Goal: Information Seeking & Learning: Find specific fact

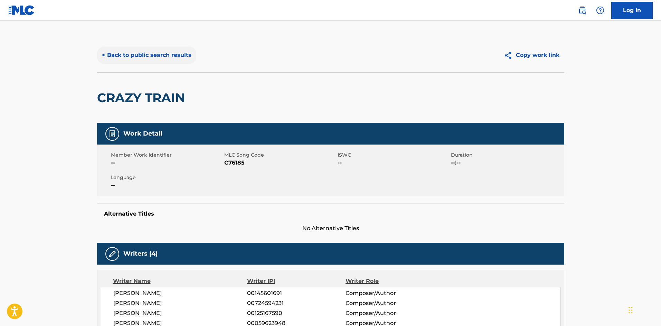
click at [153, 62] on button "< Back to public search results" at bounding box center [146, 55] width 99 height 17
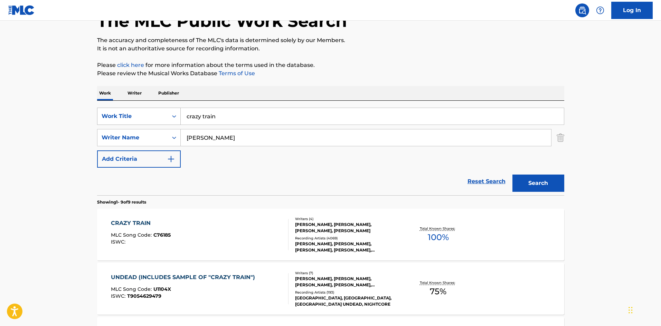
click at [127, 113] on div "Work Title" at bounding box center [133, 116] width 62 height 8
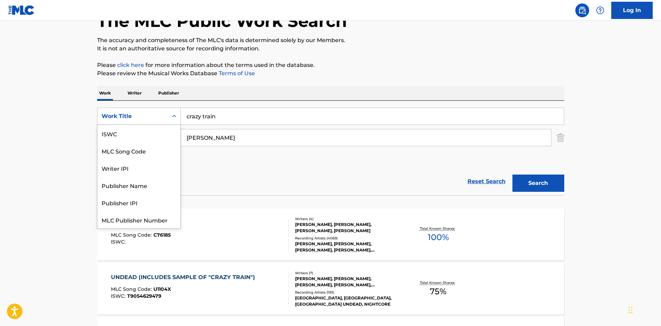
scroll to position [17, 0]
click at [127, 137] on div "MLC Song Code" at bounding box center [138, 133] width 83 height 17
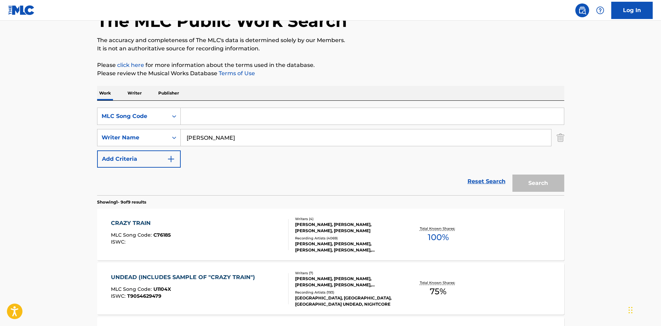
click at [210, 115] on input "Search Form" at bounding box center [372, 116] width 383 height 17
paste input "R5772B"
type input "R5772B"
drag, startPoint x: 230, startPoint y: 135, endPoint x: 155, endPoint y: 149, distance: 76.8
click at [155, 149] on div "SearchWithCriteria4f449317-138d-465a-bc98-ac0e658f5834 MLC Song Code R5772B Sea…" at bounding box center [330, 138] width 467 height 60
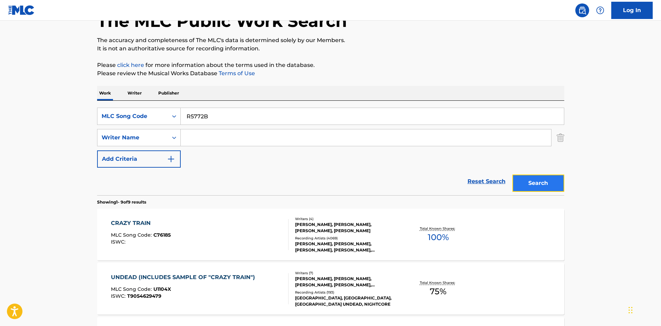
click at [544, 181] on button "Search" at bounding box center [538, 183] width 52 height 17
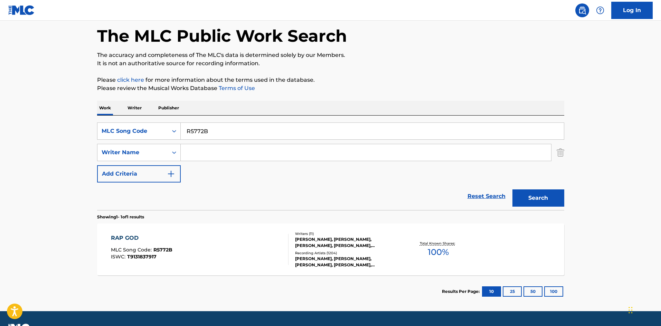
scroll to position [49, 0]
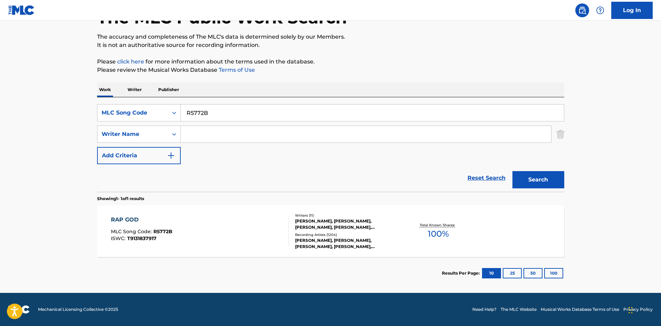
click at [321, 229] on div "[PERSON_NAME], [PERSON_NAME], [PERSON_NAME], [PERSON_NAME], [PERSON_NAME], [PER…" at bounding box center [347, 224] width 104 height 12
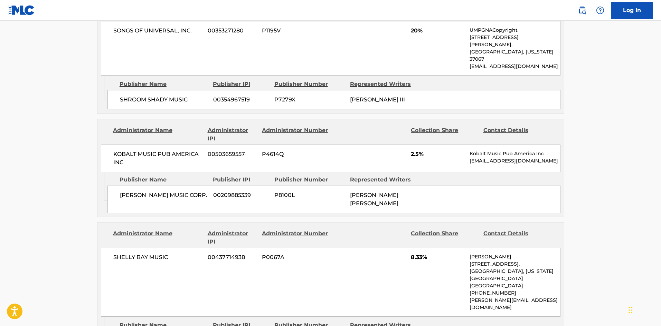
scroll to position [1105, 0]
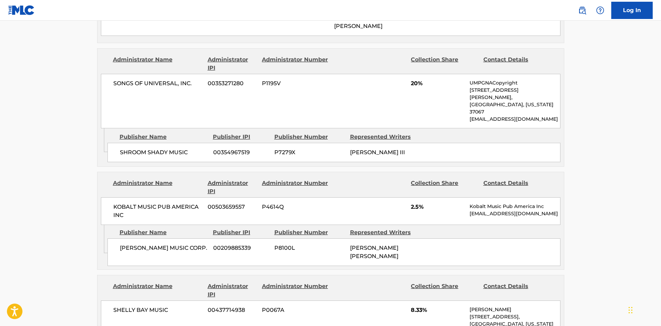
click at [129, 244] on span "[PERSON_NAME] MUSIC CORP." at bounding box center [164, 248] width 88 height 8
drag, startPoint x: 129, startPoint y: 144, endPoint x: 149, endPoint y: 146, distance: 20.5
click at [149, 244] on span "[PERSON_NAME] MUSIC CORP." at bounding box center [164, 248] width 88 height 8
copy span "[PERSON_NAME]"
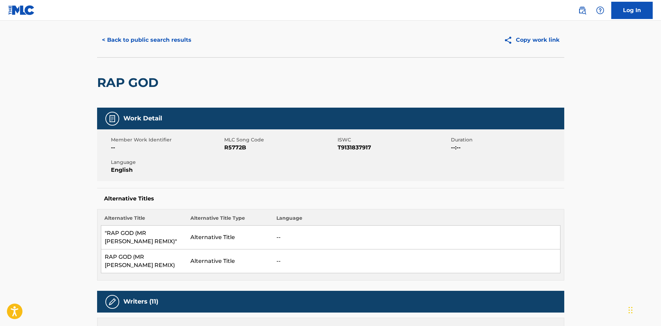
scroll to position [0, 0]
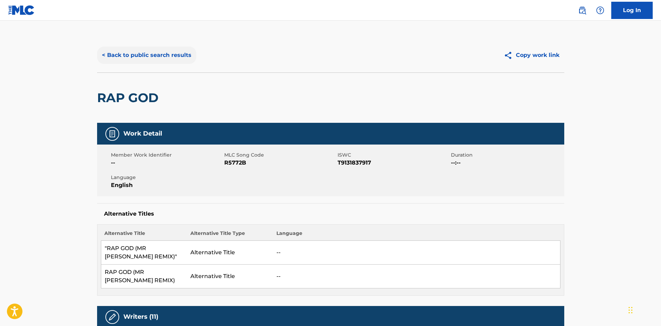
click at [130, 57] on button "< Back to public search results" at bounding box center [146, 55] width 99 height 17
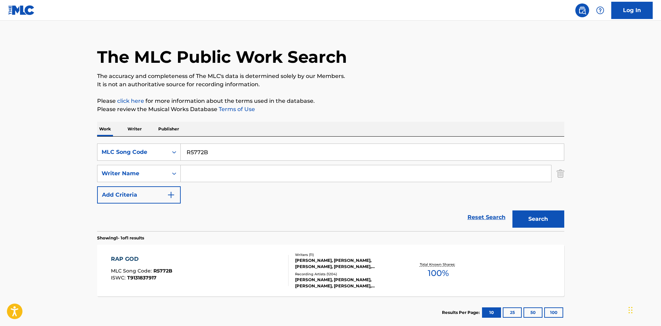
drag, startPoint x: 226, startPoint y: 153, endPoint x: 94, endPoint y: 164, distance: 132.7
click at [94, 164] on div "The MLC Public Work Search The accuracy and completeness of The MLC's data is d…" at bounding box center [331, 178] width 484 height 301
paste input "A2332F"
type input "A2332F"
click at [545, 229] on div "Search" at bounding box center [536, 218] width 55 height 28
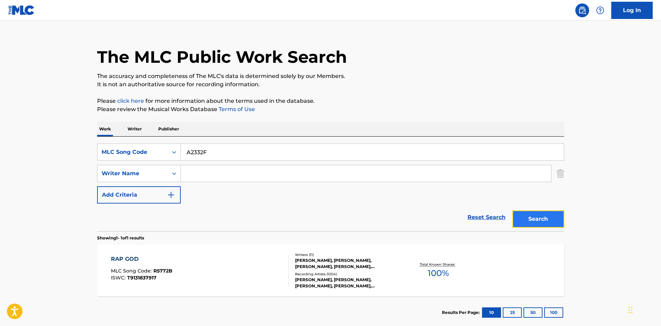
click at [544, 226] on button "Search" at bounding box center [538, 219] width 52 height 17
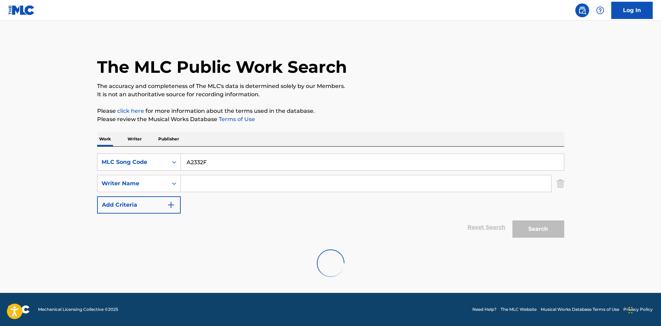
scroll to position [0, 0]
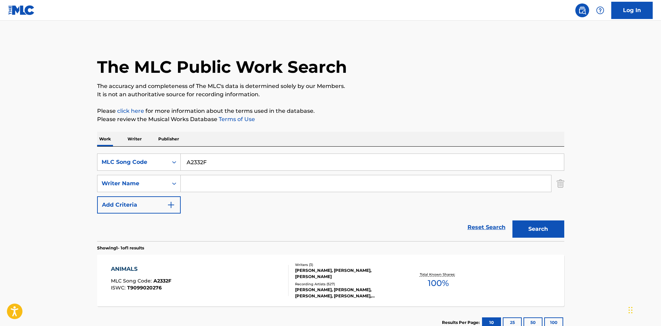
click at [340, 277] on div "[PERSON_NAME], [PERSON_NAME], [PERSON_NAME]" at bounding box center [347, 274] width 104 height 12
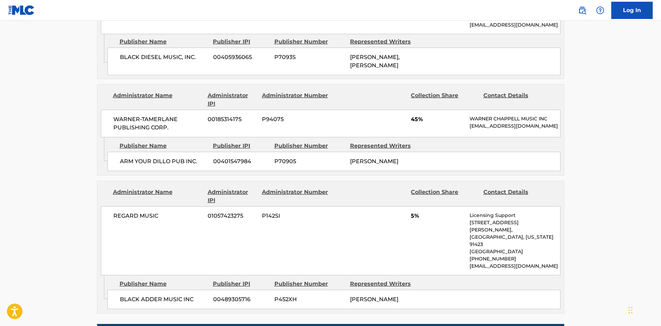
scroll to position [507, 0]
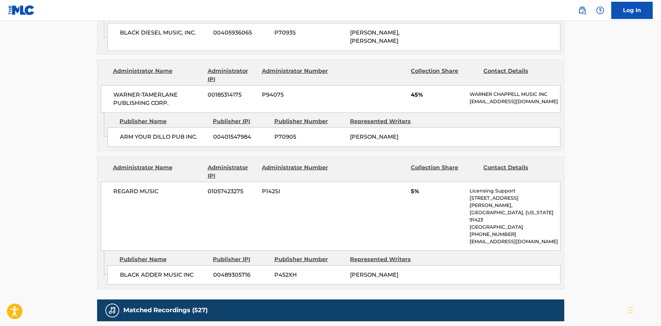
click at [123, 133] on span "ARM YOUR DILLO PUB INC." at bounding box center [164, 137] width 88 height 8
drag, startPoint x: 123, startPoint y: 132, endPoint x: 148, endPoint y: 131, distance: 24.2
click at [148, 133] on span "ARM YOUR DILLO PUB INC." at bounding box center [164, 137] width 88 height 8
copy span "ARM YOUR"
click at [134, 271] on span "BLACK ADDER MUSIC INC" at bounding box center [164, 275] width 88 height 8
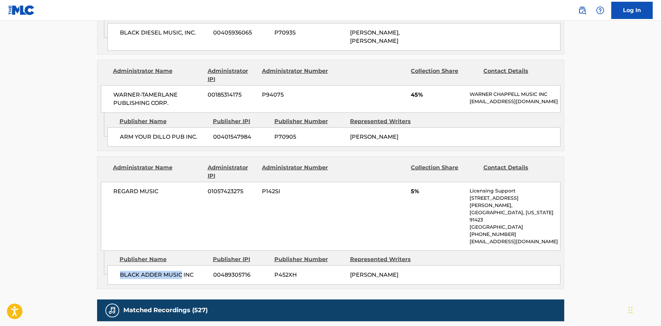
drag, startPoint x: 134, startPoint y: 263, endPoint x: 168, endPoint y: 258, distance: 34.5
click at [168, 266] on div "BLACK ADDER MUSIC INC 00489305716 P452XH [PERSON_NAME]" at bounding box center [333, 275] width 453 height 19
copy span "BLACK ADDER MUSIC"
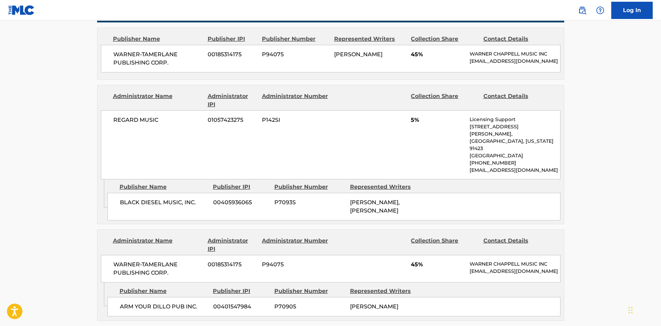
scroll to position [322, 0]
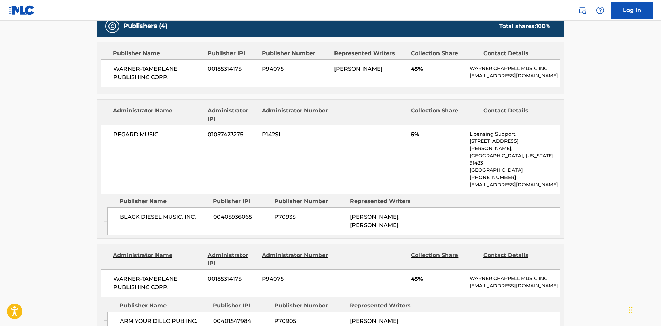
click at [131, 139] on span "REGARD MUSIC" at bounding box center [157, 135] width 89 height 8
drag, startPoint x: 131, startPoint y: 140, endPoint x: 158, endPoint y: 139, distance: 26.3
click at [158, 139] on span "REGARD MUSIC" at bounding box center [157, 135] width 89 height 8
copy div "REGARD MUSIC"
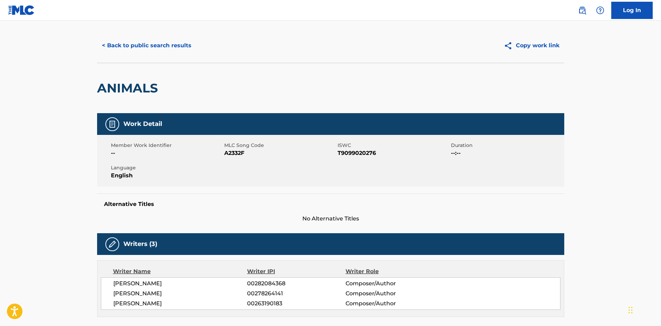
scroll to position [0, 0]
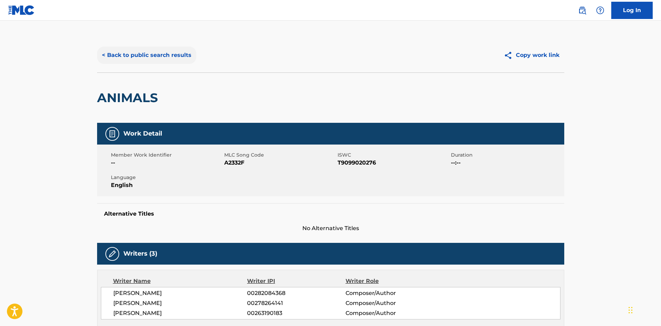
click at [111, 51] on button "< Back to public search results" at bounding box center [146, 55] width 99 height 17
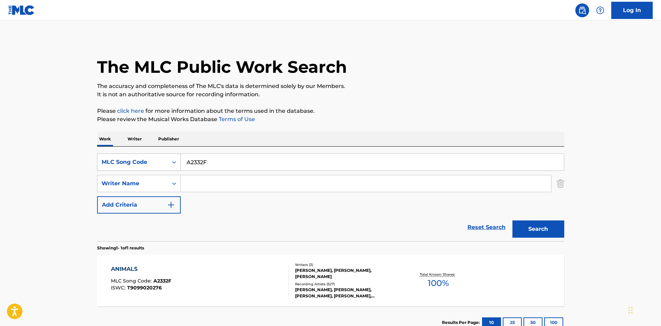
drag, startPoint x: 217, startPoint y: 167, endPoint x: 128, endPoint y: 170, distance: 88.5
click at [128, 170] on div "SearchWithCriteria4f449317-138d-465a-bc98-ac0e658f5834 MLC Song Code A2332F" at bounding box center [330, 162] width 467 height 17
paste input "R2029L"
type input "R2029L"
click at [524, 230] on button "Search" at bounding box center [538, 229] width 52 height 17
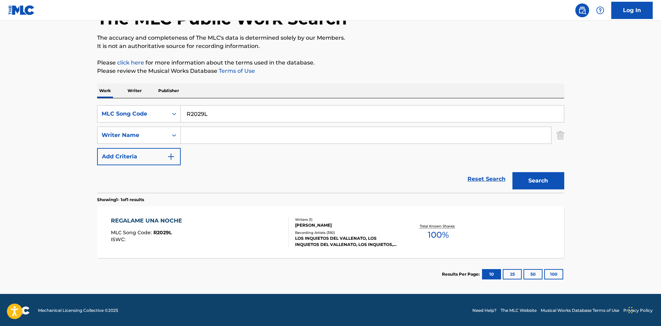
scroll to position [49, 0]
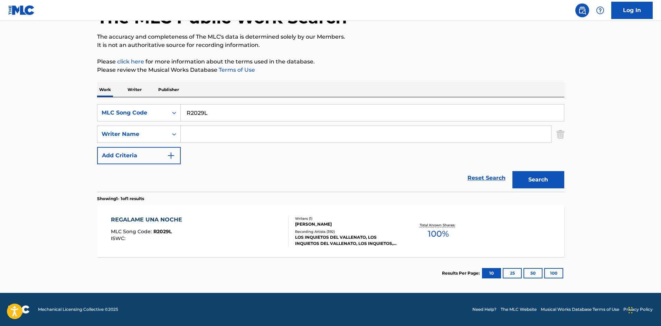
click at [326, 239] on div "LOS INQUIETOS DEL VALLENATO, LOS INQUIETOS DEL VALLENATO, LOS INQUIETOS, LOS IN…" at bounding box center [347, 241] width 104 height 12
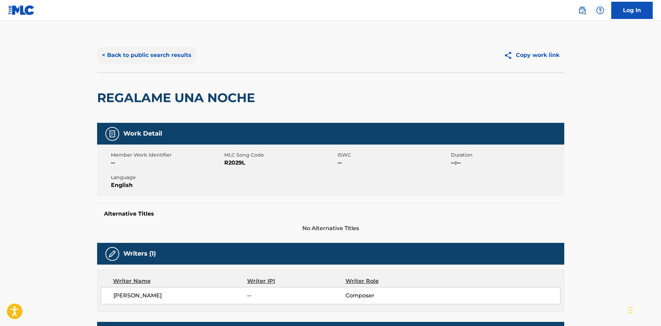
click at [182, 58] on button "< Back to public search results" at bounding box center [146, 55] width 99 height 17
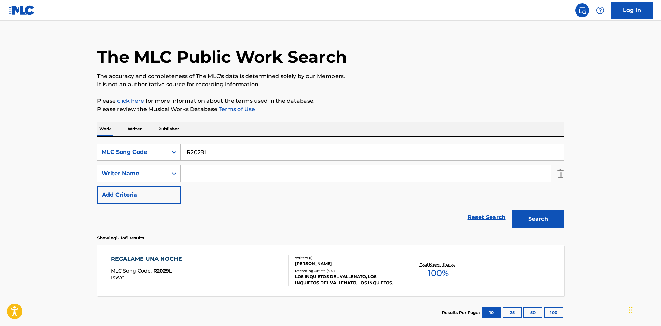
drag, startPoint x: 202, startPoint y: 155, endPoint x: 163, endPoint y: 162, distance: 39.7
click at [159, 164] on div "SearchWithCriteria4f449317-138d-465a-bc98-ac0e658f5834 MLC Song Code R2029L Sea…" at bounding box center [330, 174] width 467 height 60
paste input "I4431B"
type input "I4431B"
click at [516, 213] on button "Search" at bounding box center [538, 219] width 52 height 17
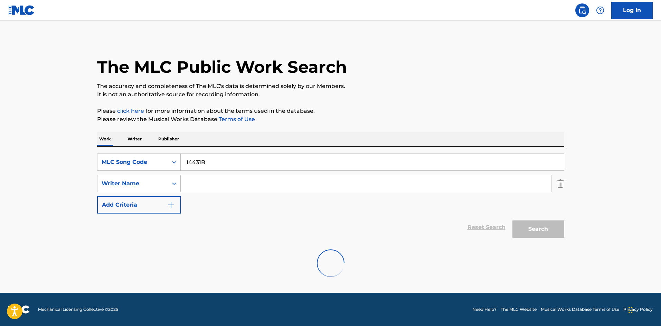
scroll to position [0, 0]
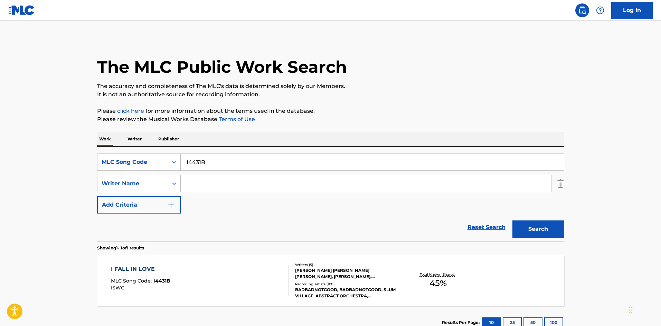
click at [323, 281] on div "Writers ( 5 ) [PERSON_NAME] [PERSON_NAME] [PERSON_NAME], [PERSON_NAME], [PERSON…" at bounding box center [343, 281] width 111 height 37
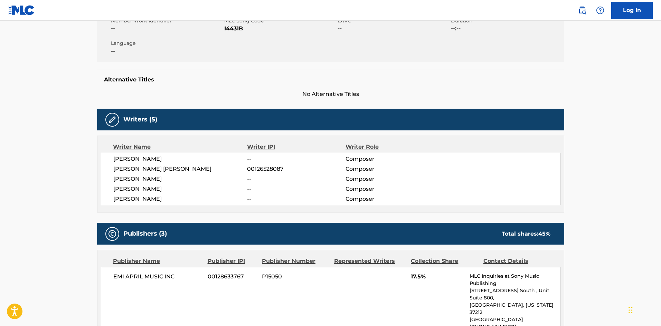
scroll to position [46, 0]
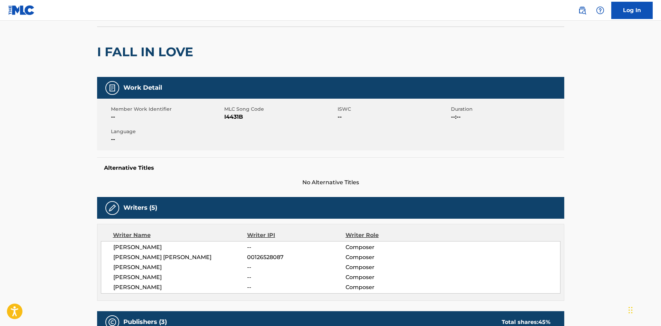
click at [150, 278] on span "[PERSON_NAME]" at bounding box center [180, 278] width 134 height 8
copy span "[PERSON_NAME]"
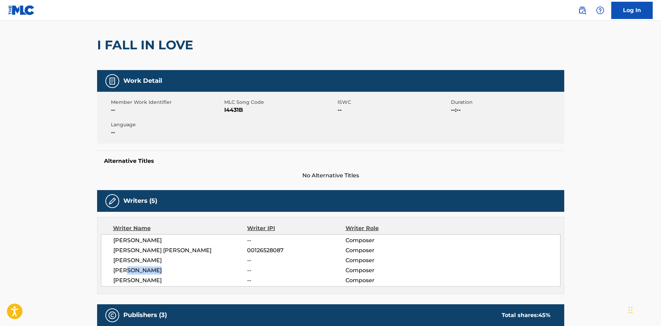
scroll to position [0, 0]
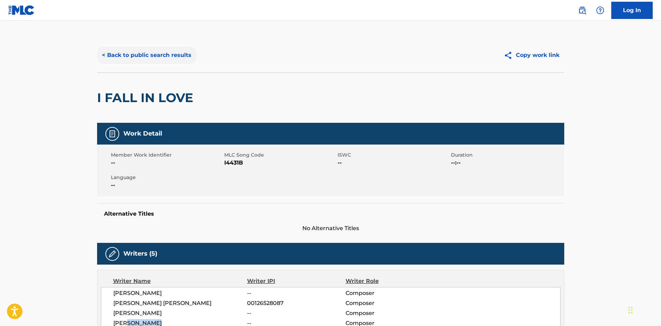
click at [162, 55] on button "< Back to public search results" at bounding box center [146, 55] width 99 height 17
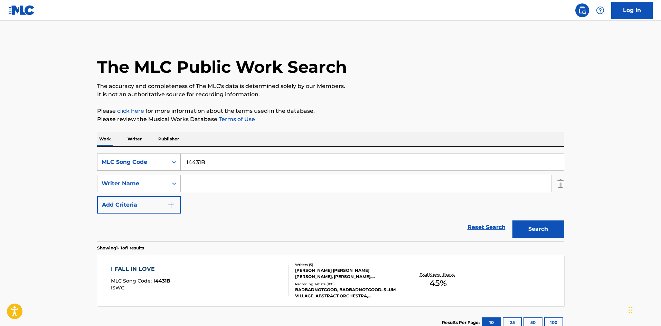
drag, startPoint x: 213, startPoint y: 165, endPoint x: 155, endPoint y: 161, distance: 58.2
click at [155, 161] on div "SearchWithCriteria4f449317-138d-465a-bc98-ac0e658f5834 MLC Song Code I4431B" at bounding box center [330, 162] width 467 height 17
paste input "BA8HMM"
type input "BA8HMM"
click at [534, 233] on button "Search" at bounding box center [538, 229] width 52 height 17
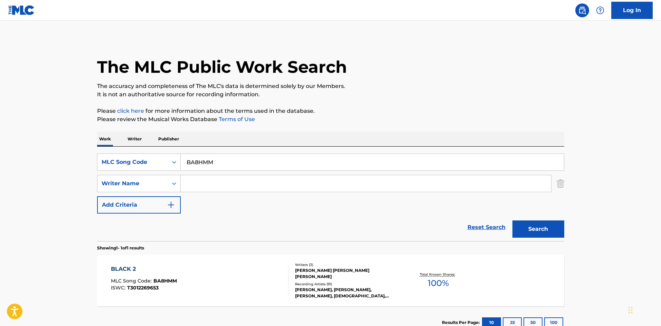
click at [339, 280] on div "[PERSON_NAME] [PERSON_NAME] [PERSON_NAME]" at bounding box center [347, 274] width 104 height 12
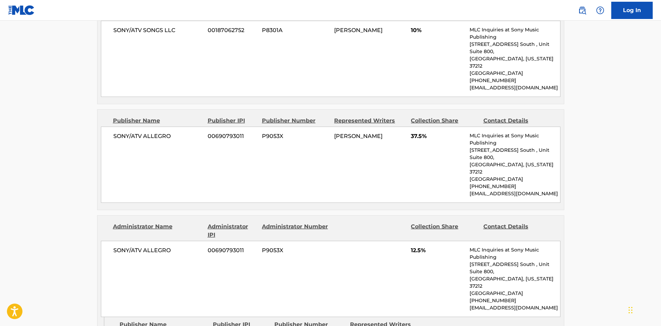
scroll to position [460, 0]
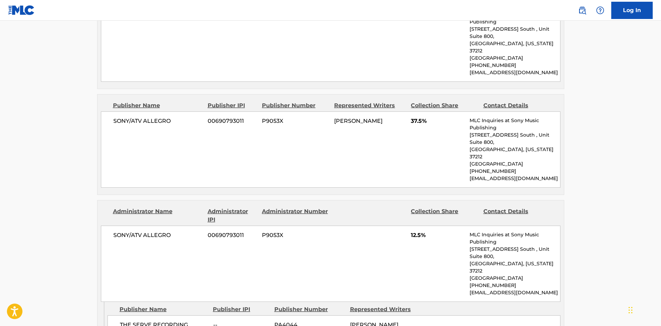
click at [139, 321] on span "THE SERVE RECORDING GROUP MUSI" at bounding box center [164, 329] width 88 height 17
drag, startPoint x: 139, startPoint y: 266, endPoint x: 159, endPoint y: 265, distance: 20.4
click at [159, 321] on span "THE SERVE RECORDING GROUP MUSI" at bounding box center [164, 329] width 88 height 17
copy span "SERVE RECORDING"
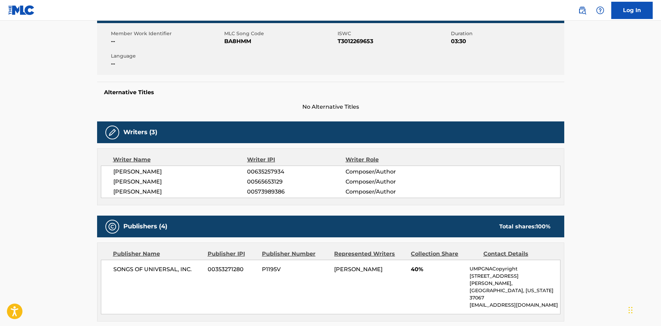
scroll to position [0, 0]
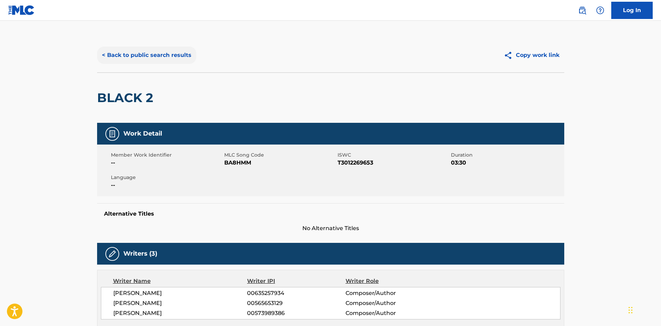
click at [121, 60] on button "< Back to public search results" at bounding box center [146, 55] width 99 height 17
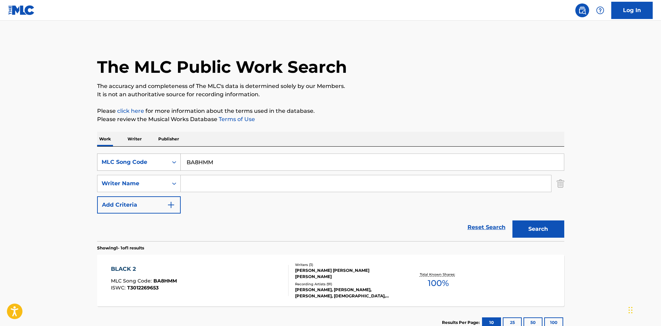
drag, startPoint x: 258, startPoint y: 164, endPoint x: 147, endPoint y: 162, distance: 111.2
click at [147, 162] on div "SearchWithCriteria4f449317-138d-465a-bc98-ac0e658f5834 MLC Song Code BA8HMM" at bounding box center [330, 162] width 467 height 17
paste input "IC4W0A"
type input "IC4W0A"
click at [535, 233] on button "Search" at bounding box center [538, 229] width 52 height 17
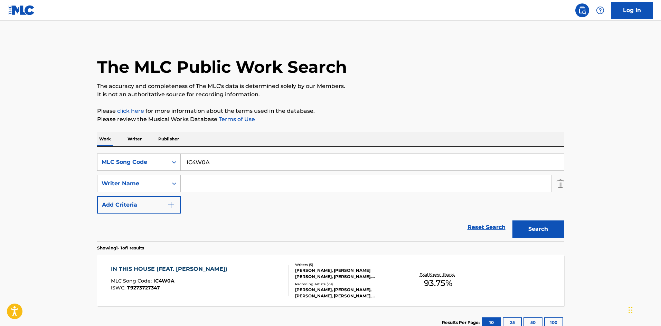
click at [348, 290] on div "[PERSON_NAME], [PERSON_NAME], [PERSON_NAME], [PERSON_NAME], [PERSON_NAME], [PER…" at bounding box center [347, 293] width 104 height 12
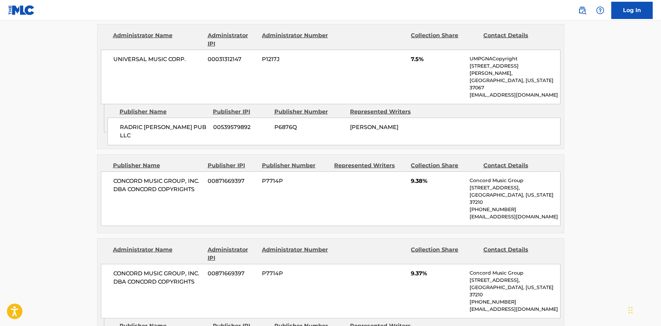
scroll to position [691, 0]
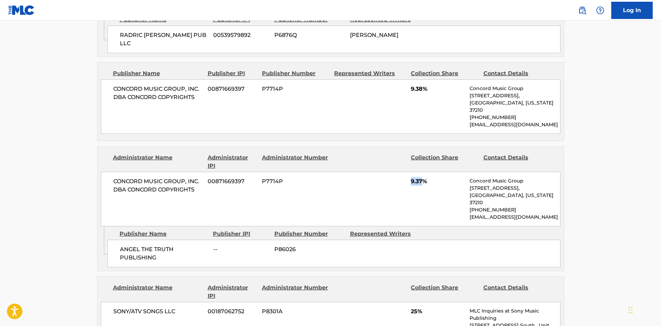
drag, startPoint x: 412, startPoint y: 149, endPoint x: 422, endPoint y: 151, distance: 10.5
click at [422, 178] on span "9.37%" at bounding box center [438, 182] width 54 height 8
copy span "9.37"
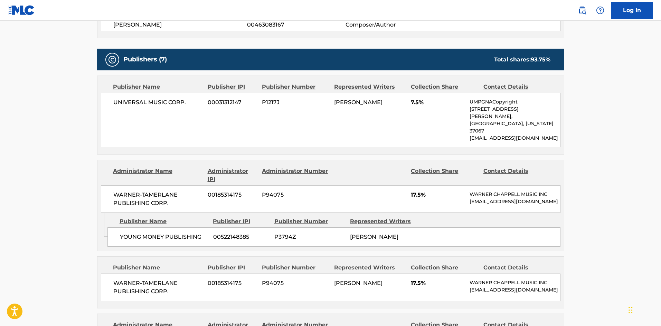
scroll to position [322, 0]
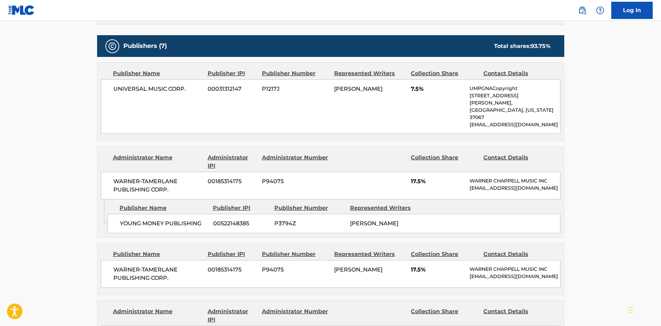
click at [160, 178] on span "WARNER-TAMERLANE PUBLISHING CORP." at bounding box center [157, 186] width 89 height 17
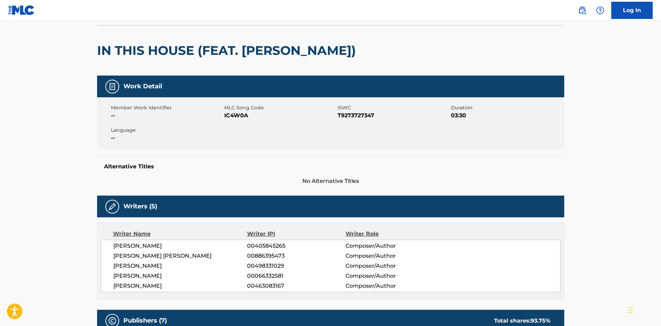
scroll to position [92, 0]
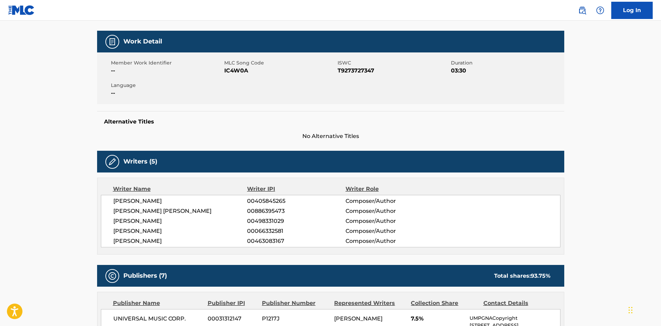
click at [146, 223] on span "[PERSON_NAME]" at bounding box center [180, 221] width 134 height 8
copy span "[PERSON_NAME]"
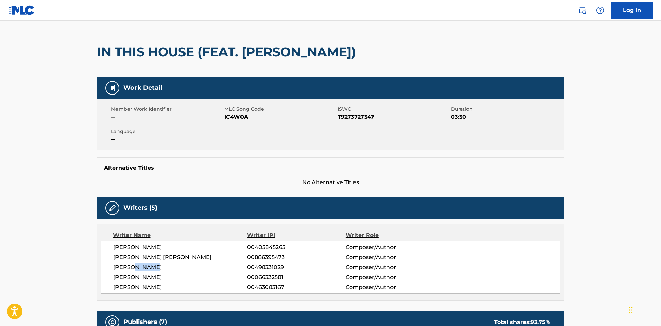
scroll to position [0, 0]
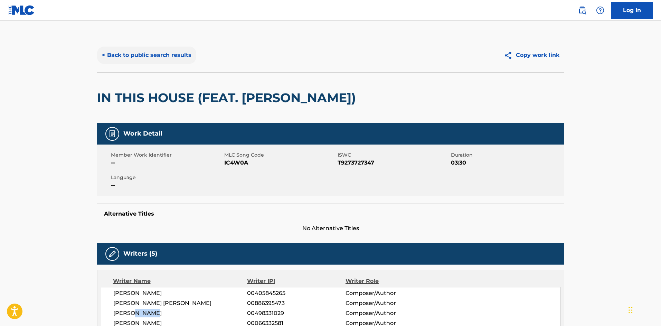
click at [120, 51] on button "< Back to public search results" at bounding box center [146, 55] width 99 height 17
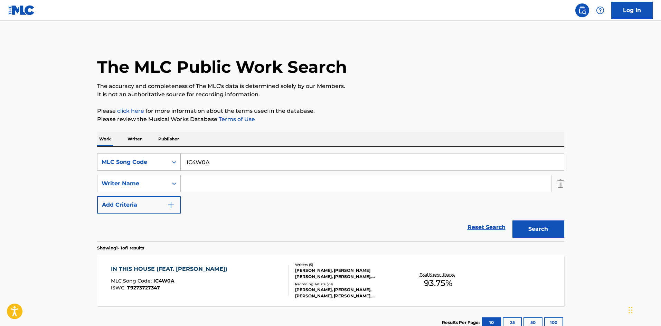
drag, startPoint x: 179, startPoint y: 166, endPoint x: 151, endPoint y: 165, distance: 28.4
click at [151, 165] on div "SearchWithCriteria4f449317-138d-465a-bc98-ac0e658f5834 MLC Song Code IC4W0A" at bounding box center [330, 162] width 467 height 17
paste input "BVD2YZ"
type input "BVD2YZ"
click at [519, 235] on button "Search" at bounding box center [538, 229] width 52 height 17
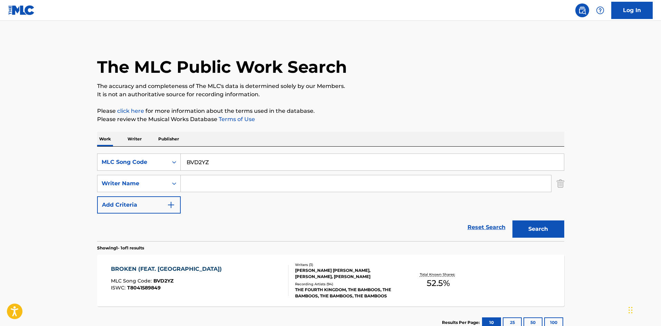
click at [321, 279] on div "[PERSON_NAME] [PERSON_NAME], [PERSON_NAME], [PERSON_NAME]" at bounding box center [347, 274] width 104 height 12
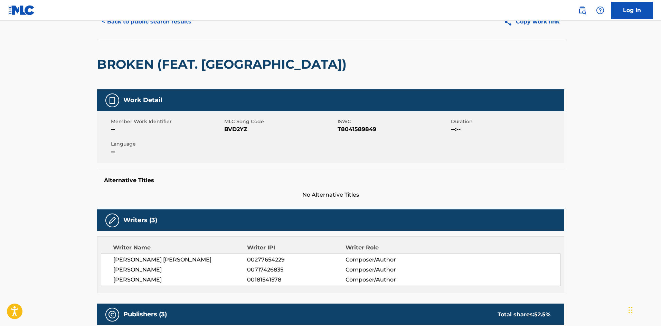
scroll to position [46, 0]
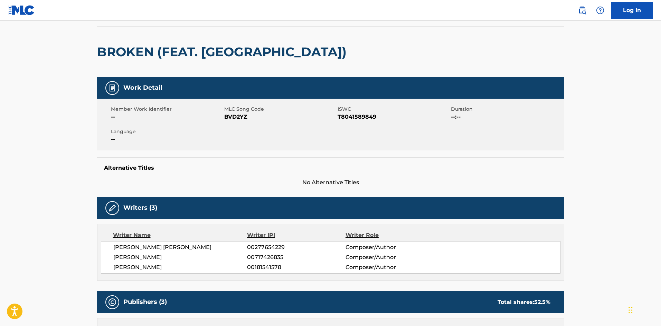
click at [145, 255] on span "[PERSON_NAME]" at bounding box center [180, 258] width 134 height 8
copy span "[PERSON_NAME]"
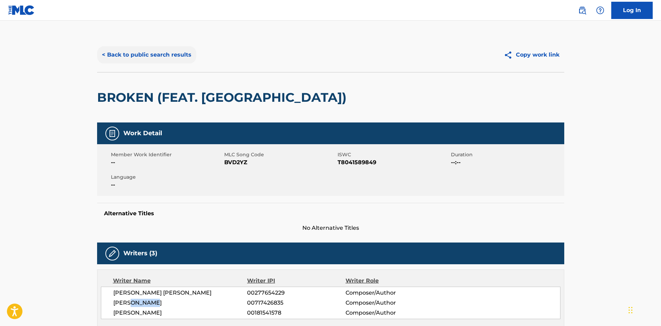
scroll to position [0, 0]
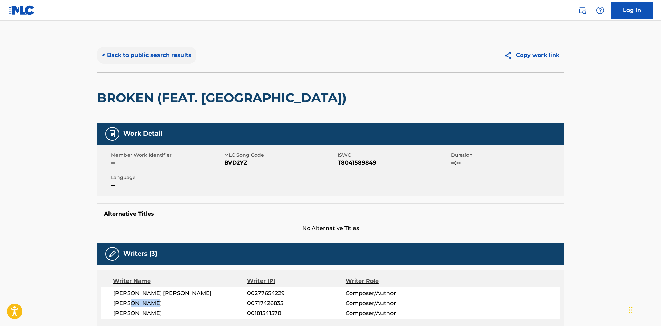
click at [134, 54] on button "< Back to public search results" at bounding box center [146, 55] width 99 height 17
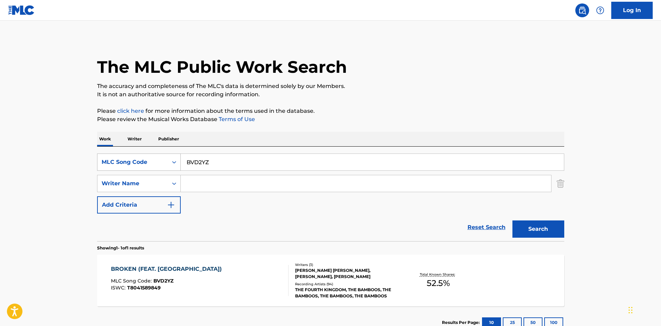
drag, startPoint x: 191, startPoint y: 170, endPoint x: 148, endPoint y: 168, distance: 43.9
click at [147, 169] on div "SearchWithCriteria4f449317-138d-465a-bc98-ac0e658f5834 MLC Song Code BVD2YZ" at bounding box center [330, 162] width 467 height 17
paste input "QB0GXK"
type input "QB0GXK"
click at [534, 230] on button "Search" at bounding box center [538, 229] width 52 height 17
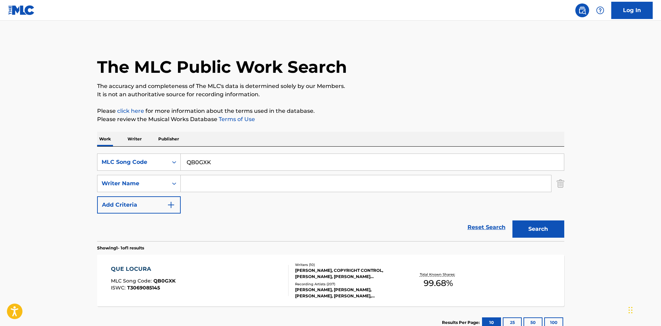
scroll to position [49, 0]
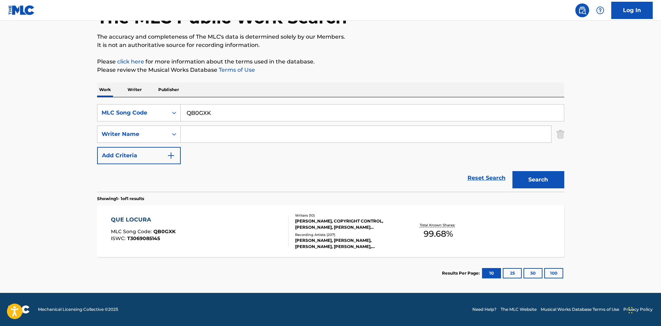
click at [331, 244] on div "[PERSON_NAME], [PERSON_NAME], [PERSON_NAME], [PERSON_NAME], [PERSON_NAME]" at bounding box center [347, 244] width 104 height 12
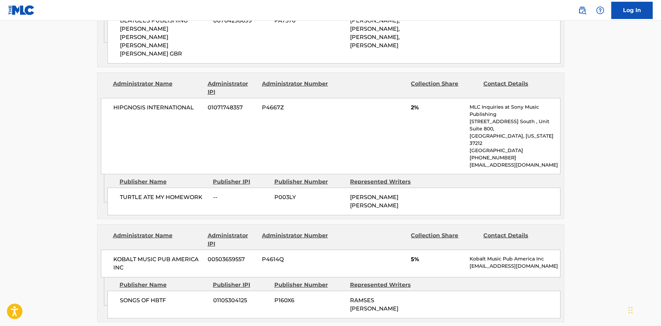
scroll to position [1059, 0]
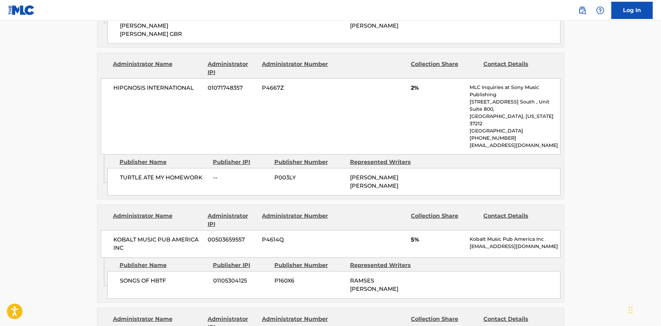
click at [131, 277] on span "SONGS OF HBTF" at bounding box center [164, 281] width 88 height 8
drag, startPoint x: 131, startPoint y: 178, endPoint x: 152, endPoint y: 178, distance: 21.8
click at [152, 277] on span "SONGS OF HBTF" at bounding box center [164, 281] width 88 height 8
click at [156, 272] on div "SONGS OF HBTF 01105304125 P160X6 RAMSES [PERSON_NAME]" at bounding box center [333, 286] width 453 height 28
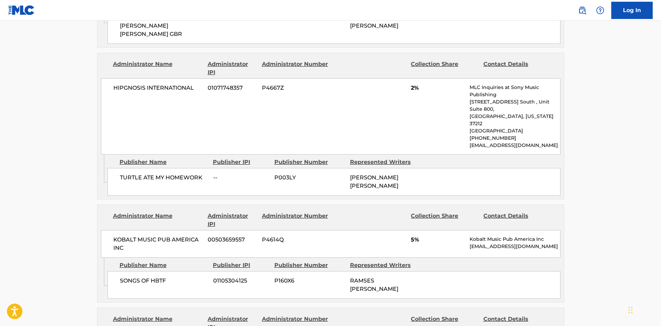
drag, startPoint x: 137, startPoint y: 281, endPoint x: 164, endPoint y: 282, distance: 27.0
copy span "PARTY IS OVER"
click at [128, 277] on span "SONGS OF HBTF" at bounding box center [164, 281] width 88 height 8
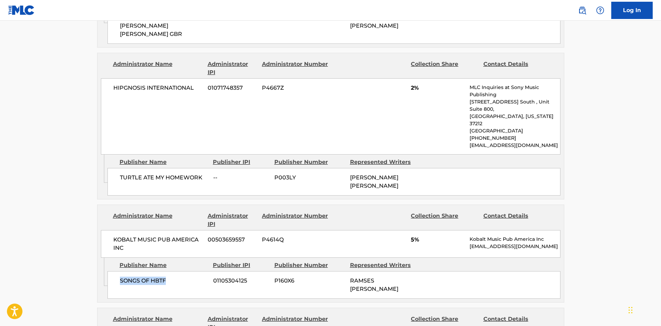
drag, startPoint x: 128, startPoint y: 180, endPoint x: 153, endPoint y: 175, distance: 25.6
click at [153, 277] on span "SONGS OF HBTF" at bounding box center [164, 281] width 88 height 8
click at [160, 277] on span "SONGS OF HBTF" at bounding box center [164, 281] width 88 height 8
click at [137, 277] on span "SONGS OF HBTF" at bounding box center [164, 281] width 88 height 8
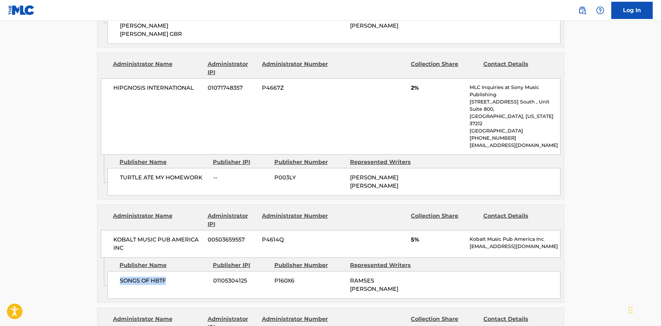
drag, startPoint x: 137, startPoint y: 175, endPoint x: 155, endPoint y: 174, distance: 18.4
click at [155, 277] on span "SONGS OF HBTF" at bounding box center [164, 281] width 88 height 8
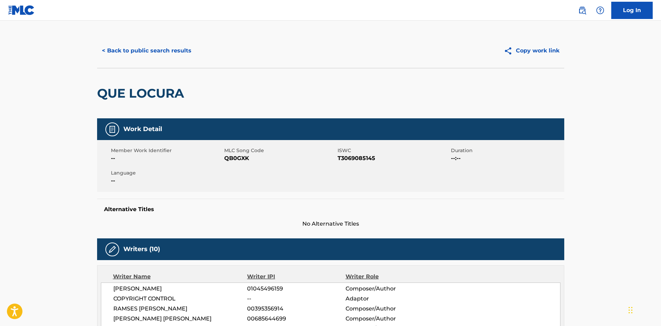
scroll to position [0, 0]
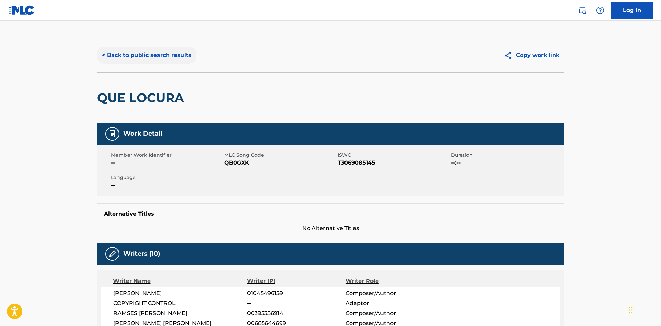
click at [139, 53] on button "< Back to public search results" at bounding box center [146, 55] width 99 height 17
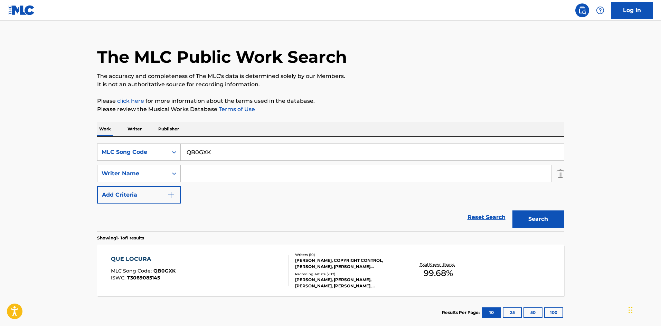
drag, startPoint x: 234, startPoint y: 149, endPoint x: 88, endPoint y: 155, distance: 145.9
click at [88, 155] on main "The MLC Public Work Search The accuracy and completeness of The MLC's data is d…" at bounding box center [330, 172] width 661 height 322
paste input "LVAYZA"
type input "LVAYZA"
click at [550, 221] on button "Search" at bounding box center [538, 219] width 52 height 17
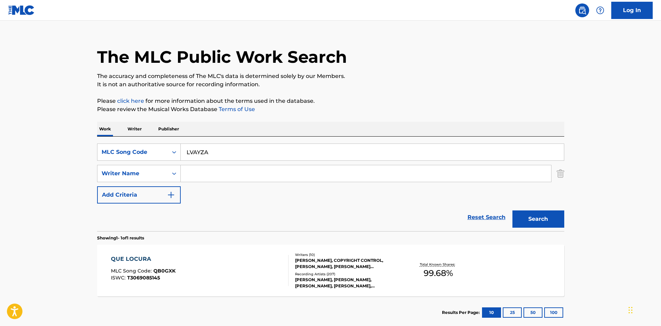
scroll to position [0, 0]
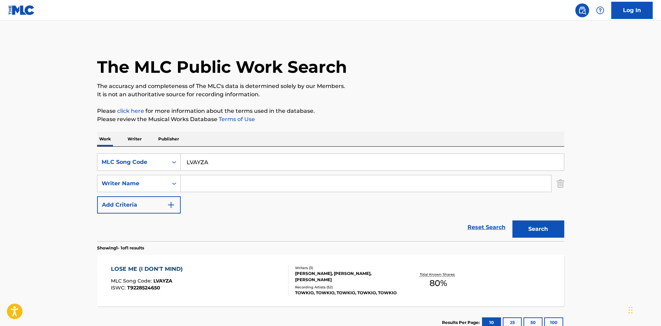
click at [353, 286] on div "Recording Artists ( 52 )" at bounding box center [347, 287] width 104 height 5
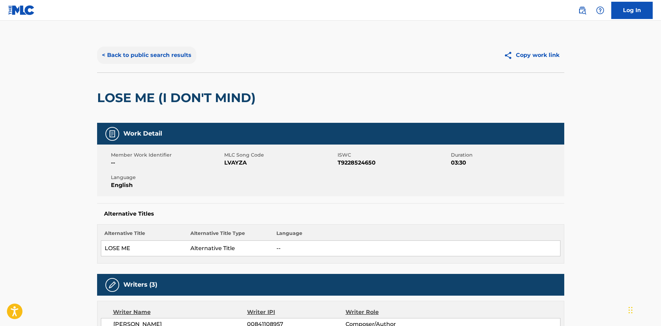
click at [138, 60] on button "< Back to public search results" at bounding box center [146, 55] width 99 height 17
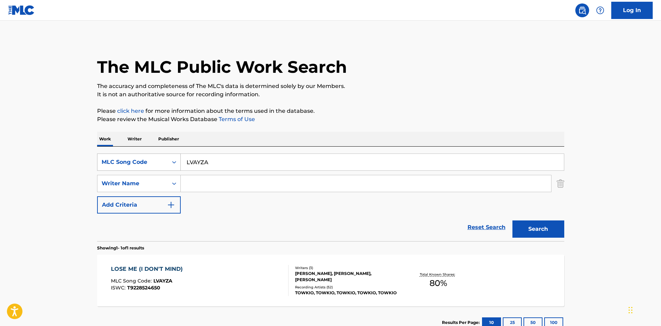
drag, startPoint x: 214, startPoint y: 161, endPoint x: 140, endPoint y: 157, distance: 74.1
click at [140, 157] on div "SearchWithCriteria4f449317-138d-465a-bc98-ac0e658f5834 MLC Song Code LVAYZA" at bounding box center [330, 162] width 467 height 17
paste input "KV888O"
type input "KV888O"
click at [537, 234] on button "Search" at bounding box center [538, 229] width 52 height 17
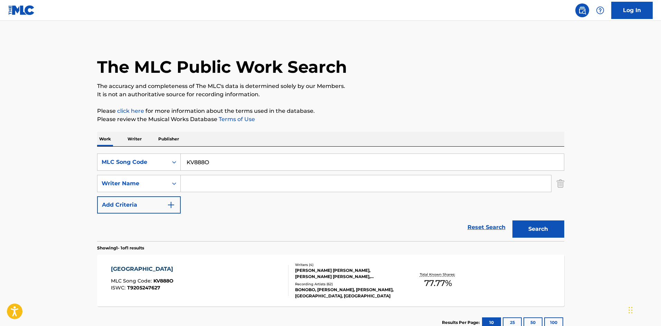
click at [328, 281] on div "Writers ( 4 ) [PERSON_NAME] [PERSON_NAME], [PERSON_NAME] [PERSON_NAME], [PERSON…" at bounding box center [343, 281] width 111 height 37
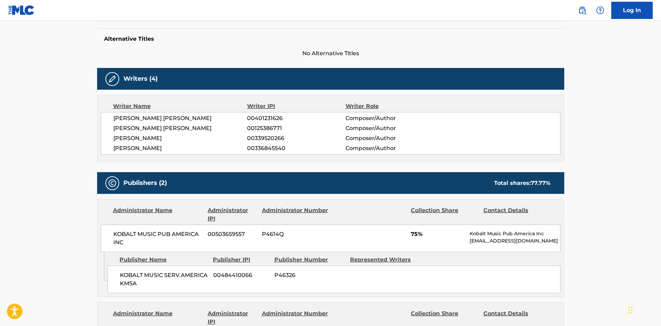
scroll to position [184, 0]
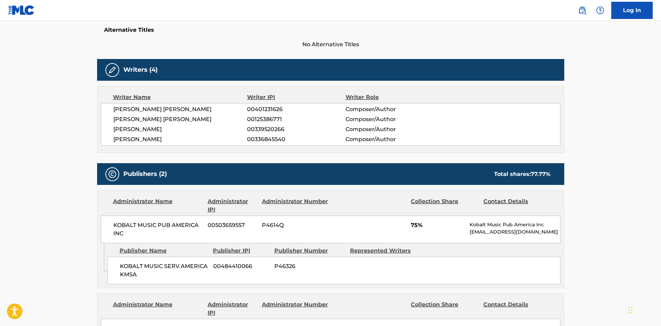
click at [179, 129] on span "[PERSON_NAME]" at bounding box center [180, 129] width 134 height 8
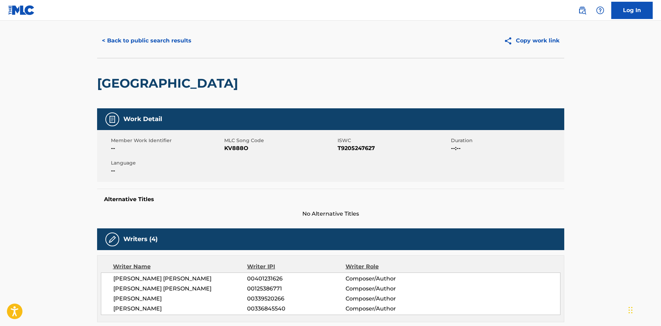
scroll to position [0, 0]
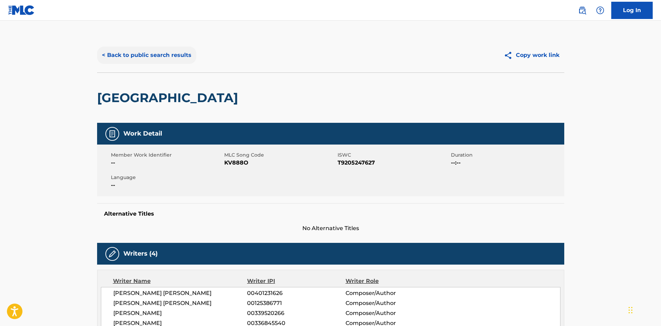
drag, startPoint x: 196, startPoint y: 70, endPoint x: 158, endPoint y: 56, distance: 40.4
click at [158, 56] on button "< Back to public search results" at bounding box center [146, 55] width 99 height 17
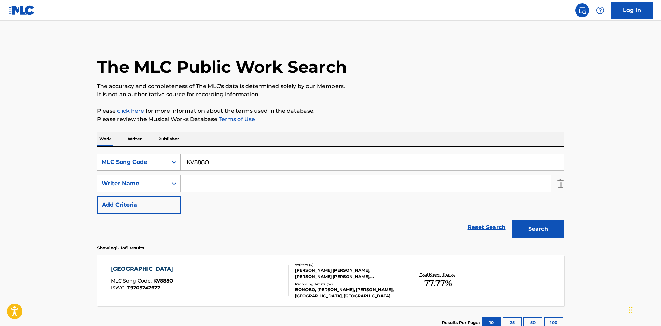
drag, startPoint x: 213, startPoint y: 161, endPoint x: 164, endPoint y: 156, distance: 49.6
click at [164, 156] on div "SearchWithCriteria4f449317-138d-465a-bc98-ac0e658f5834 MLC Song Code KV888O" at bounding box center [330, 162] width 467 height 17
paste input "H7194R"
type input "H7194R"
click at [512, 231] on button "Search" at bounding box center [538, 229] width 52 height 17
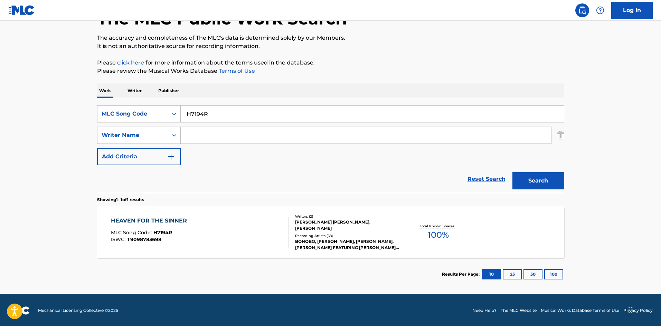
scroll to position [49, 0]
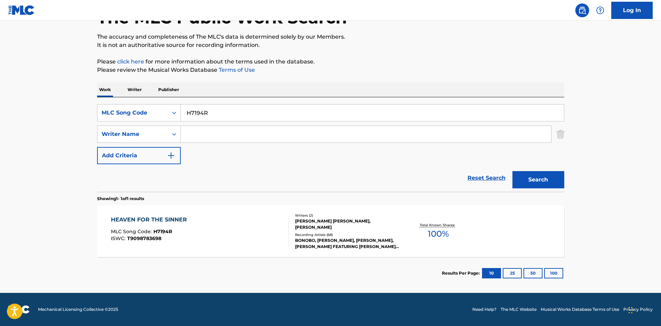
click at [342, 241] on div "BONOBO, [PERSON_NAME], [PERSON_NAME], [PERSON_NAME] FEATURING [PERSON_NAME], [P…" at bounding box center [347, 244] width 104 height 12
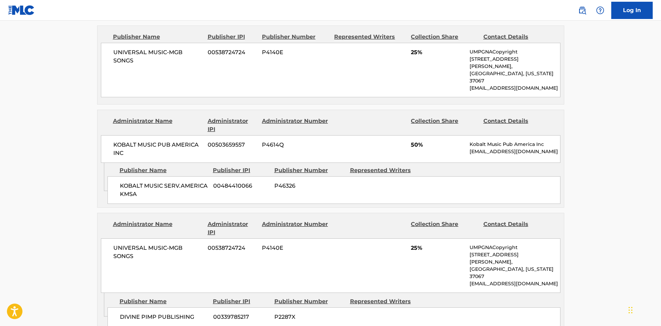
scroll to position [369, 0]
click at [90, 142] on div "< Back to public search results Copy work link HEAVEN FOR THE SINNER Work Detai…" at bounding box center [331, 128] width 484 height 919
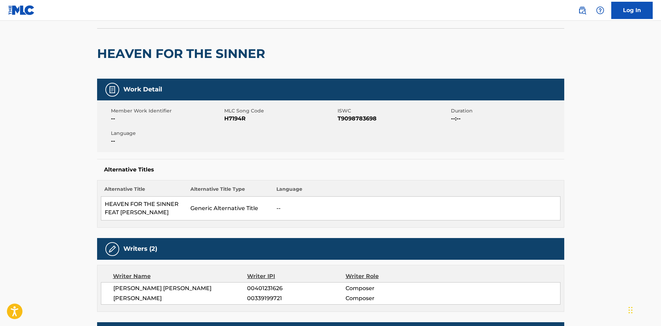
scroll to position [0, 0]
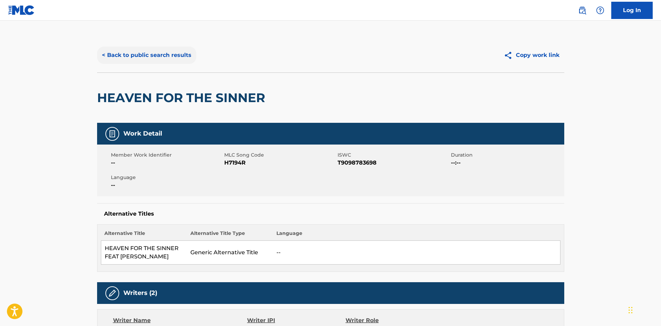
click at [120, 56] on button "< Back to public search results" at bounding box center [146, 55] width 99 height 17
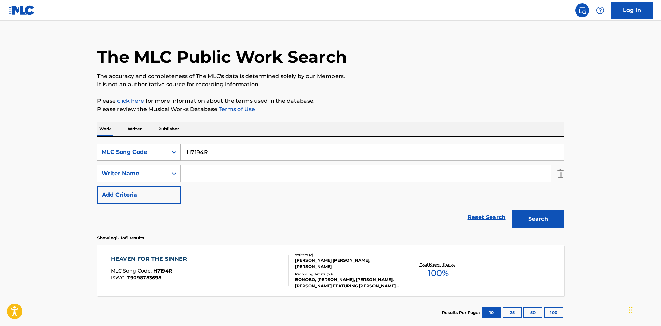
drag, startPoint x: 242, startPoint y: 147, endPoint x: 124, endPoint y: 149, distance: 118.2
click at [124, 149] on div "SearchWithCriteria4f449317-138d-465a-bc98-ac0e658f5834 MLC Song Code H7194R" at bounding box center [330, 152] width 467 height 17
paste input "RVADS6"
type input "RVADS6"
click at [520, 219] on button "Search" at bounding box center [538, 219] width 52 height 17
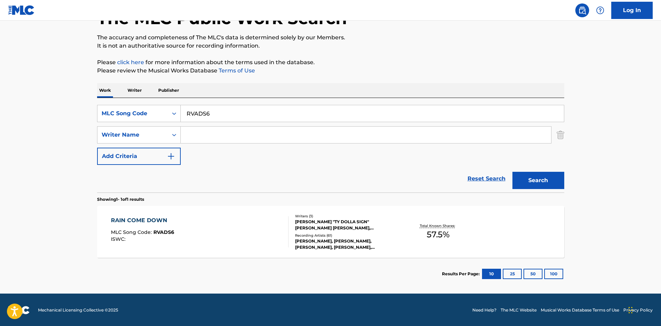
scroll to position [49, 0]
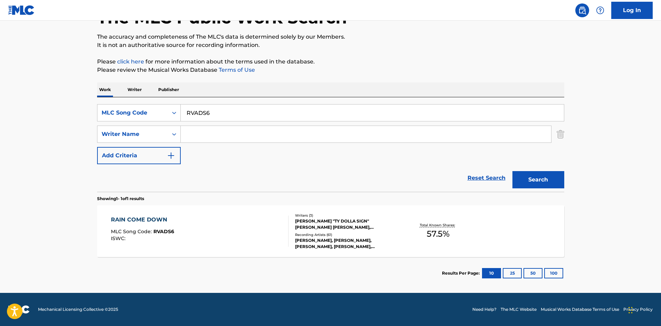
click at [317, 238] on div "[PERSON_NAME], [PERSON_NAME], [PERSON_NAME], [PERSON_NAME], [PERSON_NAME]" at bounding box center [347, 244] width 104 height 12
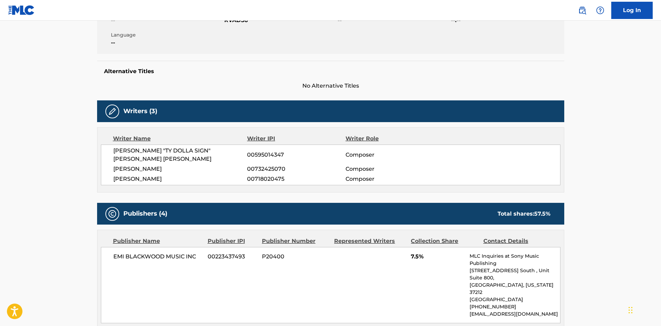
scroll to position [138, 0]
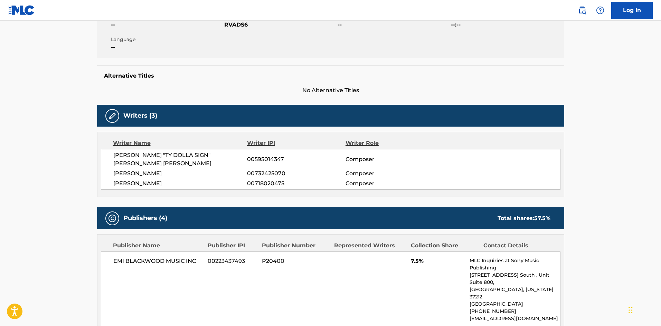
click at [151, 180] on span "[PERSON_NAME]" at bounding box center [180, 184] width 134 height 8
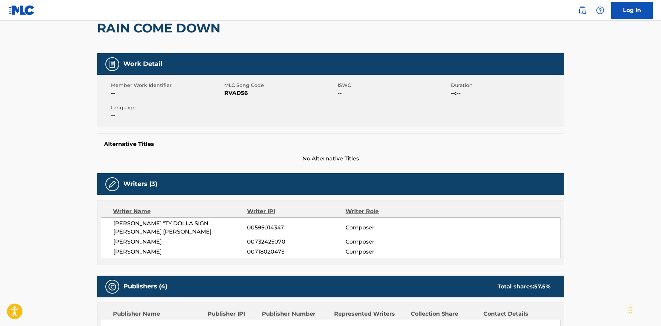
scroll to position [0, 0]
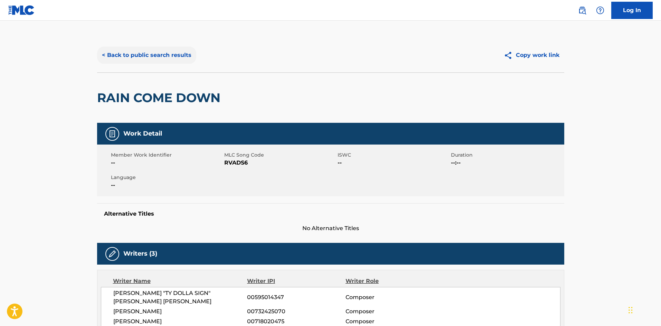
click at [127, 62] on button "< Back to public search results" at bounding box center [146, 55] width 99 height 17
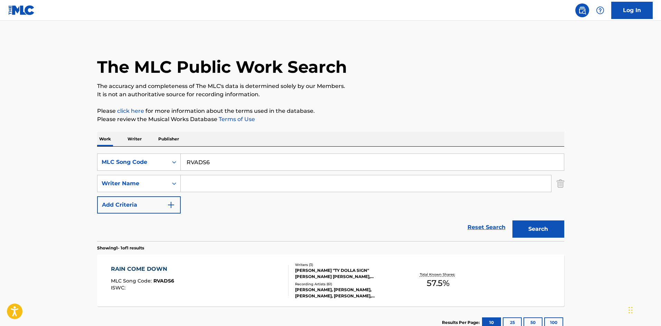
scroll to position [10, 0]
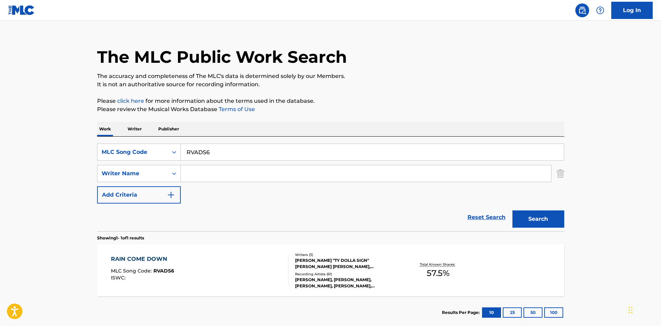
drag, startPoint x: 220, startPoint y: 143, endPoint x: 215, endPoint y: 146, distance: 5.7
click at [215, 146] on div "SearchWithCriteria4f449317-138d-465a-bc98-ac0e658f5834 MLC Song Code RVADS6 Sea…" at bounding box center [330, 184] width 467 height 95
drag, startPoint x: 230, startPoint y: 151, endPoint x: 180, endPoint y: 155, distance: 50.9
click at [180, 155] on div "SearchWithCriteria4f449317-138d-465a-bc98-ac0e658f5834 MLC Song Code RVADS6" at bounding box center [330, 152] width 467 height 17
paste input "PF0N5P"
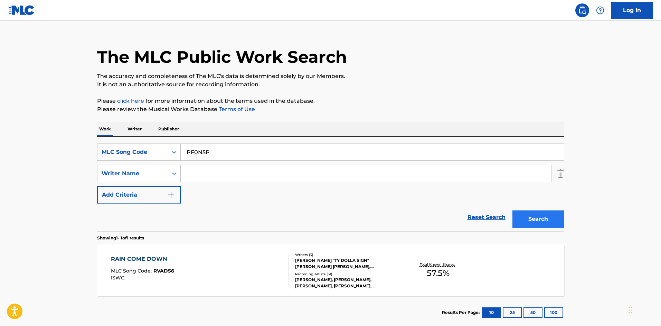
type input "PF0N5P"
click at [529, 217] on button "Search" at bounding box center [538, 219] width 52 height 17
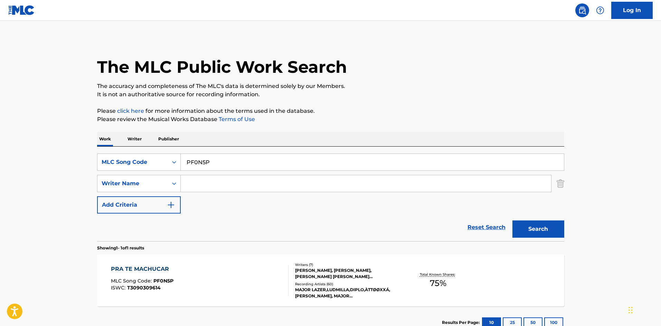
scroll to position [46, 0]
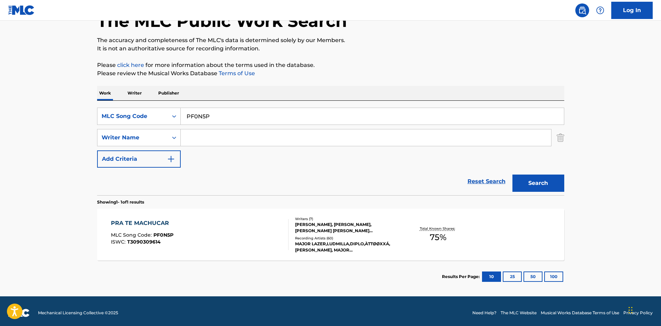
click at [323, 248] on div "MAJOR LAZER,LUDMILLA,DIPLO,ÀTTØØXXÁ,[PERSON_NAME], MAJOR LAZER,LUDMILLA,DIPLO,À…" at bounding box center [347, 247] width 104 height 12
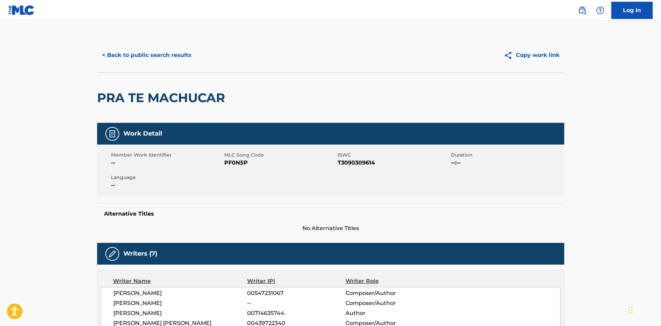
click at [110, 94] on h2 "PRA TE MACHUCAR" at bounding box center [162, 98] width 131 height 16
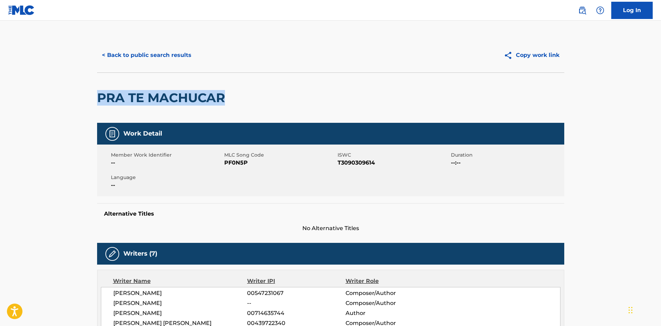
drag, startPoint x: 110, startPoint y: 94, endPoint x: 165, endPoint y: 101, distance: 54.9
click at [165, 101] on h2 "PRA TE MACHUCAR" at bounding box center [162, 98] width 131 height 16
click at [114, 49] on button "< Back to public search results" at bounding box center [146, 55] width 99 height 17
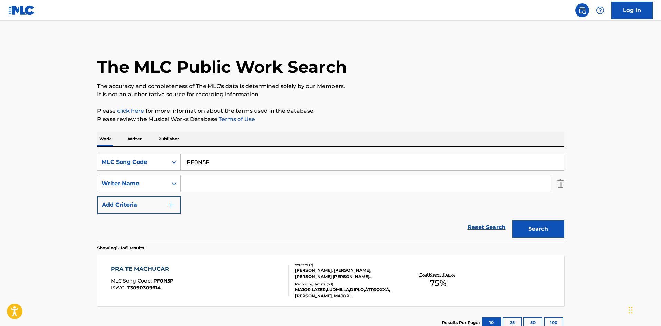
scroll to position [10, 0]
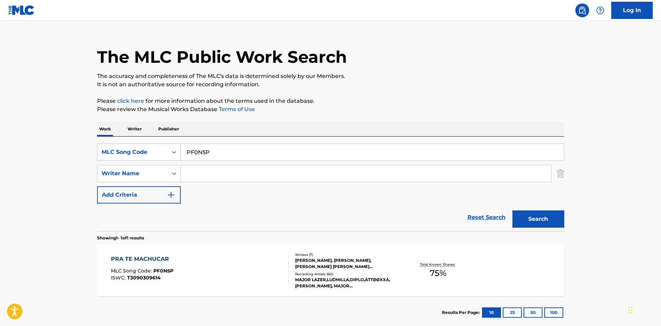
drag, startPoint x: 218, startPoint y: 147, endPoint x: 152, endPoint y: 144, distance: 66.7
click at [137, 151] on div "SearchWithCriteria4f449317-138d-465a-bc98-ac0e658f5834 MLC Song Code PF0N5P" at bounding box center [330, 152] width 467 height 17
paste input "LA0OAV"
type input "LA0OAV"
drag, startPoint x: 540, startPoint y: 209, endPoint x: 542, endPoint y: 216, distance: 8.0
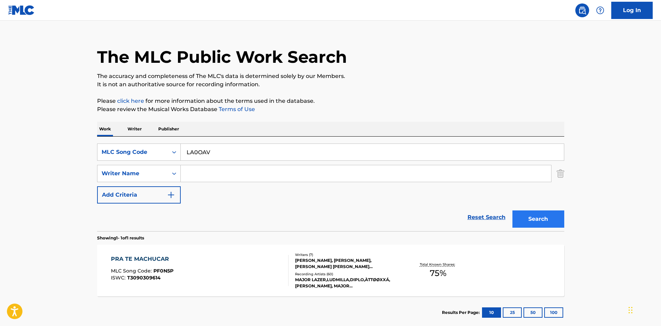
click at [540, 209] on div "Search" at bounding box center [536, 218] width 55 height 28
click at [542, 216] on button "Search" at bounding box center [538, 219] width 52 height 17
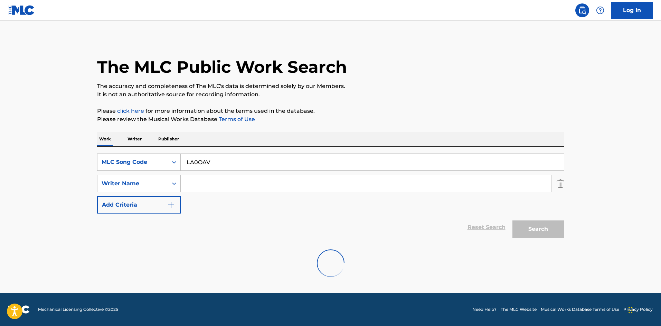
scroll to position [0, 0]
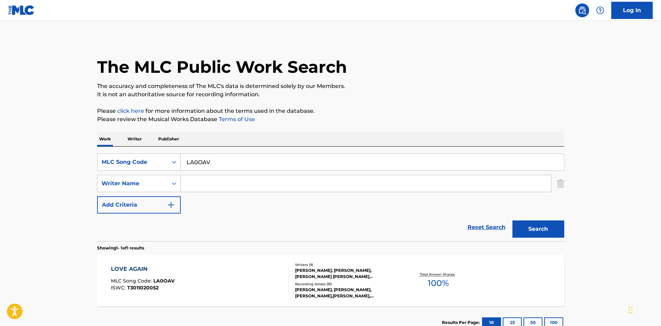
click at [371, 281] on div "Writers ( 9 ) [PERSON_NAME], [PERSON_NAME], [PERSON_NAME] [PERSON_NAME] [PERSON…" at bounding box center [343, 281] width 111 height 37
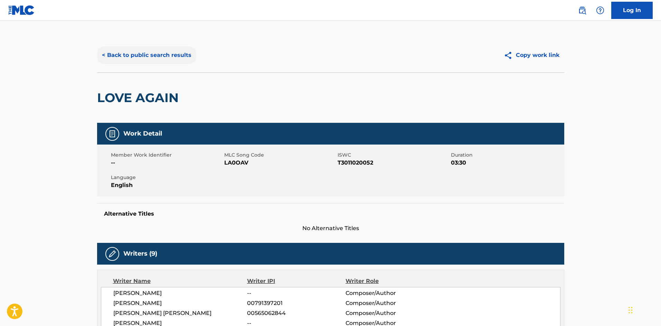
click at [169, 60] on button "< Back to public search results" at bounding box center [146, 55] width 99 height 17
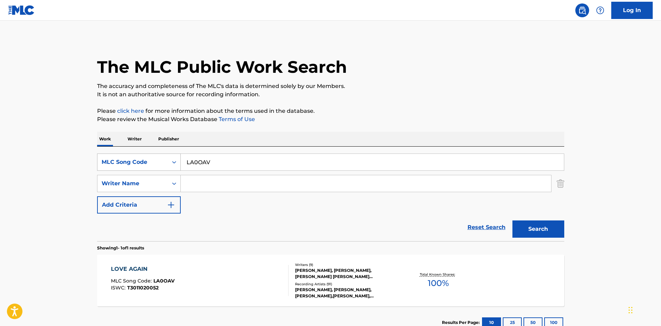
drag, startPoint x: 224, startPoint y: 155, endPoint x: 170, endPoint y: 167, distance: 55.8
click at [170, 167] on div "SearchWithCriteria4f449317-138d-465a-bc98-ac0e658f5834 MLC Song Code LA0OAV" at bounding box center [330, 162] width 467 height 17
paste input "CC6ZM6"
type input "CC6ZM6"
click at [524, 236] on button "Search" at bounding box center [538, 229] width 52 height 17
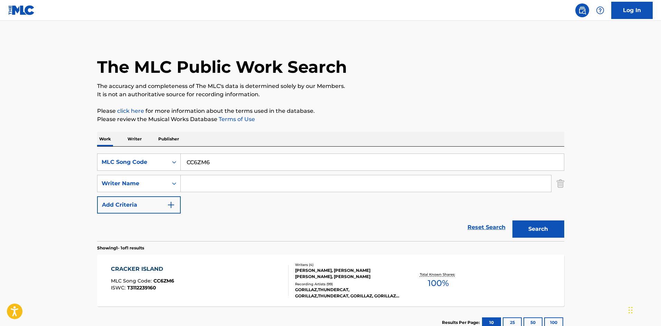
click at [330, 283] on div "Recording Artists ( 99 )" at bounding box center [347, 284] width 104 height 5
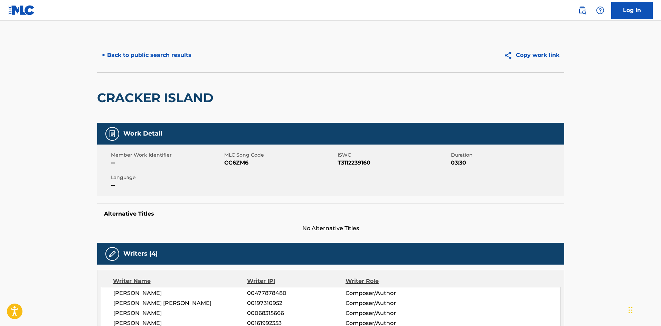
click at [166, 65] on div "< Back to public search results Copy work link" at bounding box center [330, 55] width 467 height 35
click at [166, 53] on button "< Back to public search results" at bounding box center [146, 55] width 99 height 17
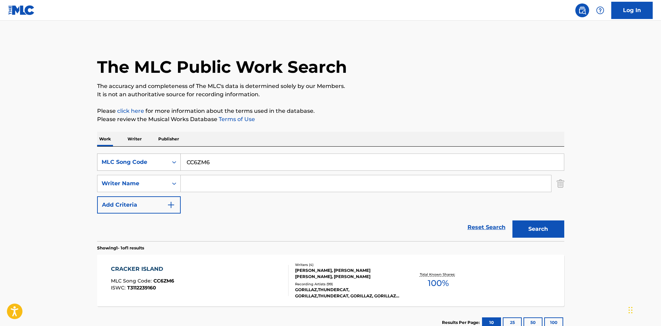
drag, startPoint x: 259, startPoint y: 161, endPoint x: 166, endPoint y: 164, distance: 92.3
click at [166, 164] on div "SearchWithCriteria4f449317-138d-465a-bc98-ac0e658f5834 MLC Song Code CC6ZM6" at bounding box center [330, 162] width 467 height 17
paste input "LV7A7V"
type input "LV7A7V"
click at [538, 228] on button "Search" at bounding box center [538, 229] width 52 height 17
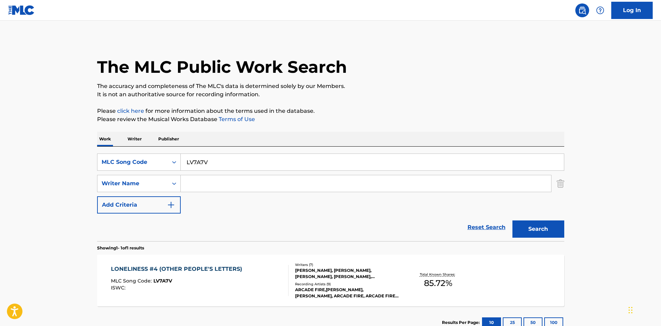
scroll to position [49, 0]
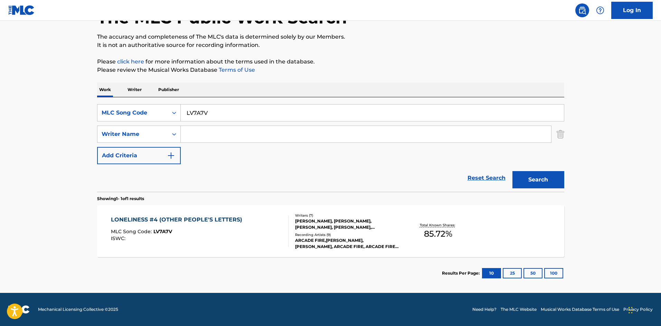
click at [353, 226] on div "[PERSON_NAME], [PERSON_NAME], [PERSON_NAME], [PERSON_NAME], [PERSON_NAME], [PER…" at bounding box center [347, 224] width 104 height 12
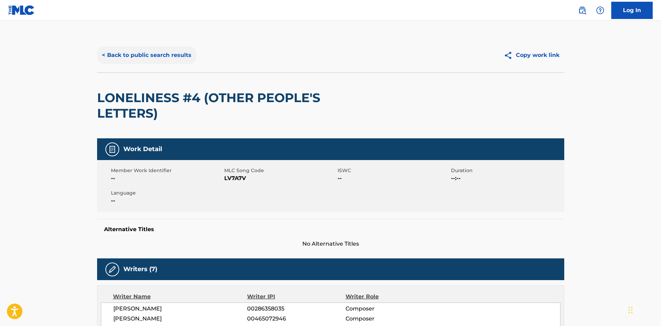
click at [155, 58] on button "< Back to public search results" at bounding box center [146, 55] width 99 height 17
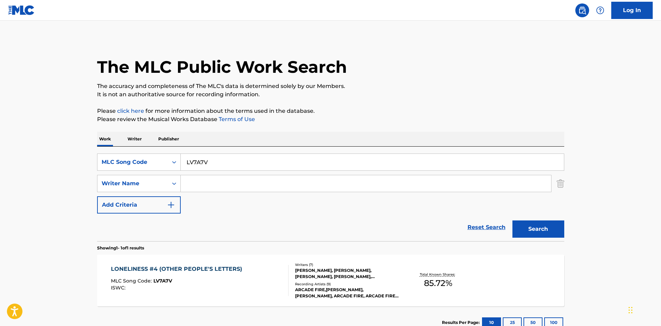
scroll to position [10, 0]
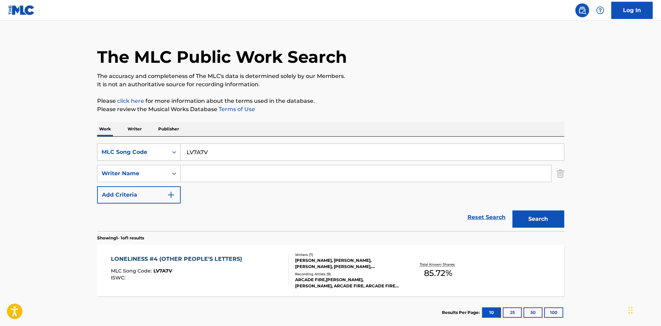
drag, startPoint x: 232, startPoint y: 158, endPoint x: 154, endPoint y: 159, distance: 77.7
click at [154, 159] on div "SearchWithCriteria4f449317-138d-465a-bc98-ac0e658f5834 MLC Song Code LV7A7V" at bounding box center [330, 152] width 467 height 17
paste input "W"
type input "LV7A7W"
click at [535, 222] on button "Search" at bounding box center [538, 219] width 52 height 17
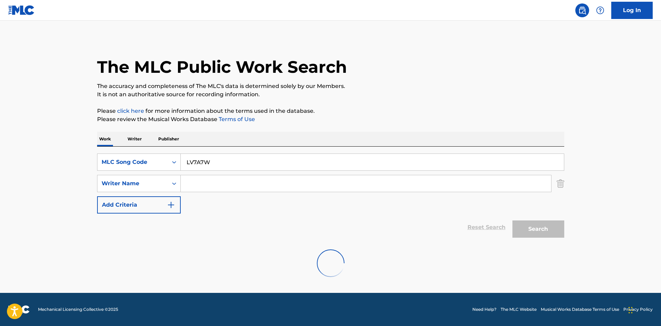
scroll to position [0, 0]
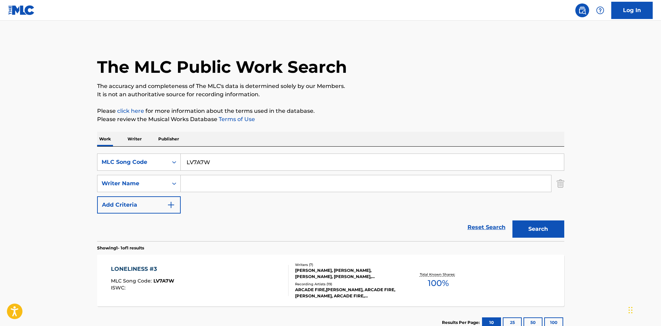
click at [308, 279] on div "[PERSON_NAME], [PERSON_NAME], [PERSON_NAME], [PERSON_NAME], [PERSON_NAME], [PER…" at bounding box center [347, 274] width 104 height 12
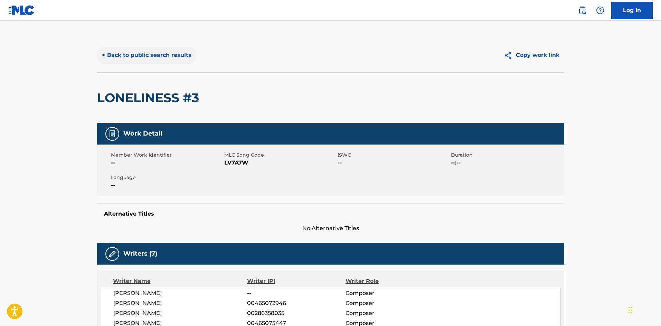
click at [139, 58] on button "< Back to public search results" at bounding box center [146, 55] width 99 height 17
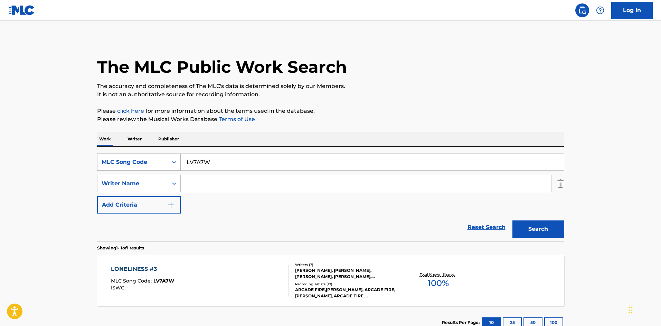
drag, startPoint x: 140, startPoint y: 168, endPoint x: 132, endPoint y: 169, distance: 8.1
click at [132, 169] on div "SearchWithCriteria4f449317-138d-465a-bc98-ac0e658f5834 MLC Song Code LV7A7W" at bounding box center [330, 162] width 467 height 17
paste input "MV7A6H"
type input "MV7A6H"
click at [524, 226] on button "Search" at bounding box center [538, 229] width 52 height 17
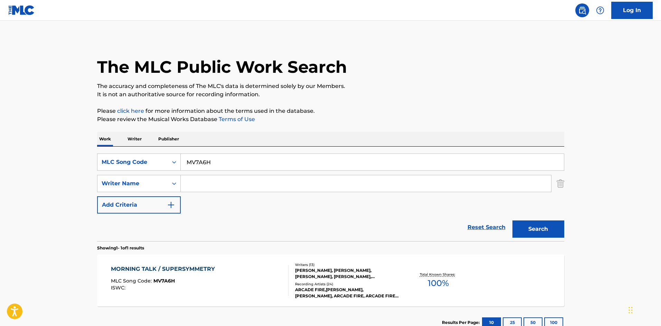
click at [352, 283] on div "Recording Artists ( 24 )" at bounding box center [347, 284] width 104 height 5
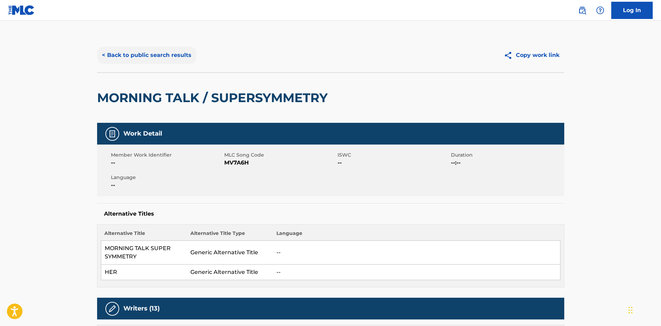
click at [139, 48] on button "< Back to public search results" at bounding box center [146, 55] width 99 height 17
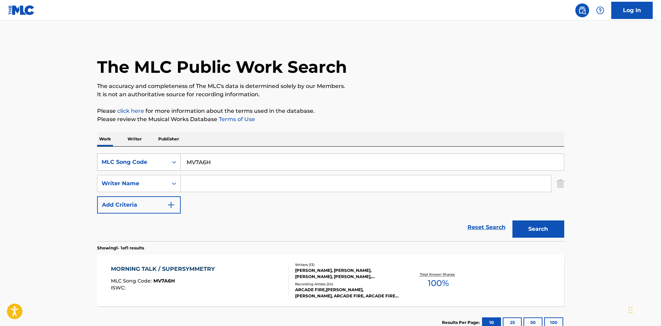
drag, startPoint x: 229, startPoint y: 164, endPoint x: 111, endPoint y: 157, distance: 118.7
click at [111, 157] on div "SearchWithCriteria4f449317-138d-465a-bc98-ac0e658f5834 MLC Song Code MV7A6H" at bounding box center [330, 162] width 467 height 17
paste input "OV79QT"
type input "OV79QT"
click at [526, 236] on button "Search" at bounding box center [538, 229] width 52 height 17
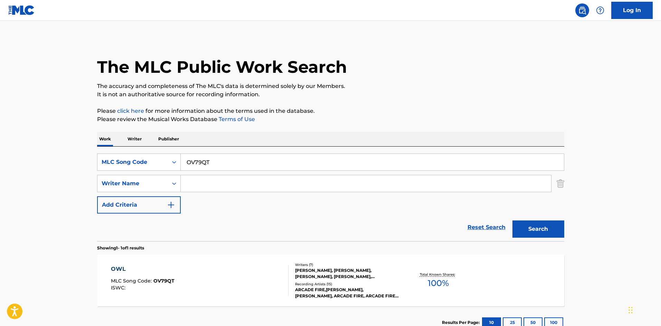
click at [357, 291] on div "ARCADE FIRE,[PERSON_NAME], [PERSON_NAME], ARCADE FIRE, ARCADE FIRE & [PERSON_NA…" at bounding box center [347, 293] width 104 height 12
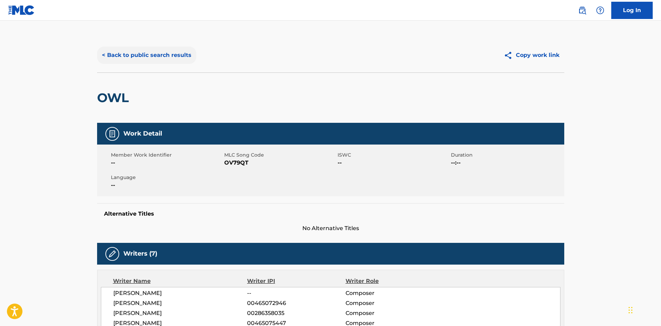
click at [169, 59] on button "< Back to public search results" at bounding box center [146, 55] width 99 height 17
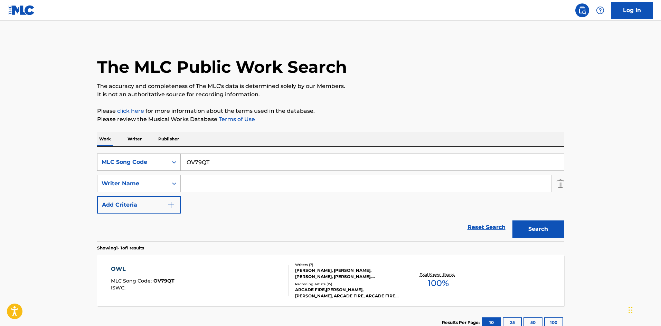
drag, startPoint x: 217, startPoint y: 166, endPoint x: 163, endPoint y: 160, distance: 54.9
click at [161, 161] on div "SearchWithCriteria4f449317-138d-465a-bc98-ac0e658f5834 MLC Song Code OV79QT" at bounding box center [330, 162] width 467 height 17
paste input "WB6LQF"
type input "WB6LQF"
click at [538, 230] on button "Search" at bounding box center [538, 229] width 52 height 17
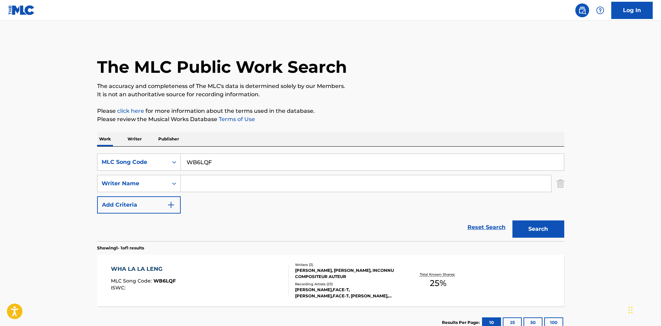
click at [349, 285] on div "Recording Artists ( 23 )" at bounding box center [347, 284] width 104 height 5
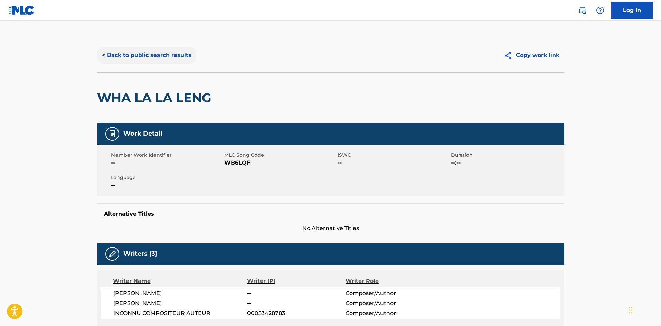
click at [135, 54] on button "< Back to public search results" at bounding box center [146, 55] width 99 height 17
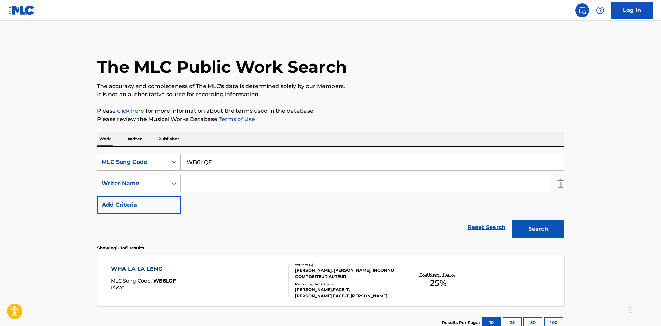
drag, startPoint x: 220, startPoint y: 165, endPoint x: 130, endPoint y: 170, distance: 90.0
click at [129, 171] on div "SearchWithCriteria4f449317-138d-465a-bc98-ac0e658f5834 MLC Song Code WB6LQF" at bounding box center [330, 162] width 467 height 17
paste input "TC627B"
type input "TC627B"
click at [527, 228] on button "Search" at bounding box center [538, 229] width 52 height 17
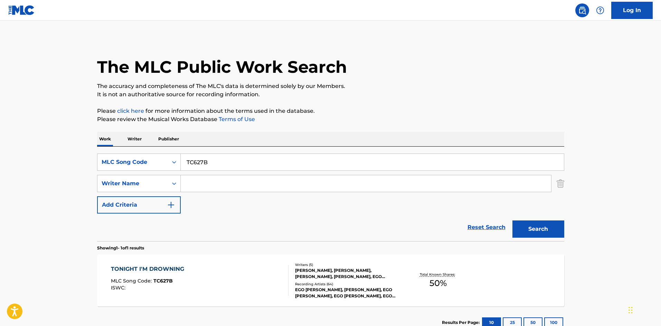
click at [361, 282] on div "Recording Artists ( 64 )" at bounding box center [347, 284] width 104 height 5
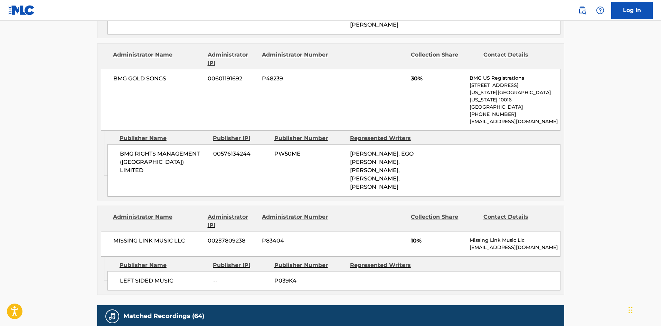
scroll to position [507, 0]
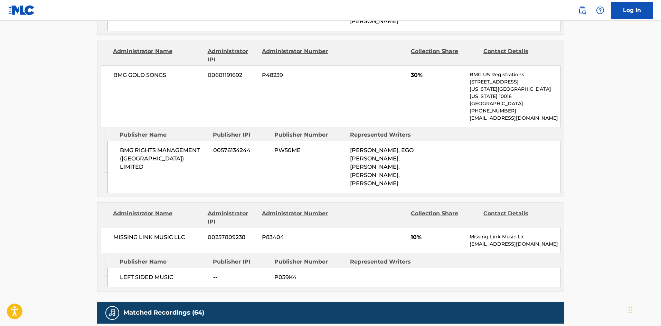
click at [123, 281] on span "LEFT SIDED MUSIC" at bounding box center [164, 278] width 88 height 8
drag, startPoint x: 123, startPoint y: 281, endPoint x: 139, endPoint y: 279, distance: 15.9
click at [139, 279] on span "LEFT SIDED MUSIC" at bounding box center [164, 278] width 88 height 8
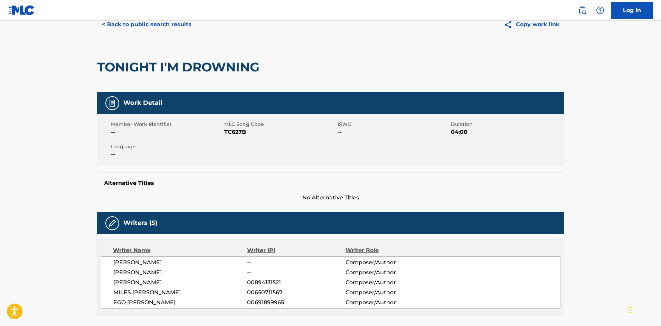
scroll to position [46, 0]
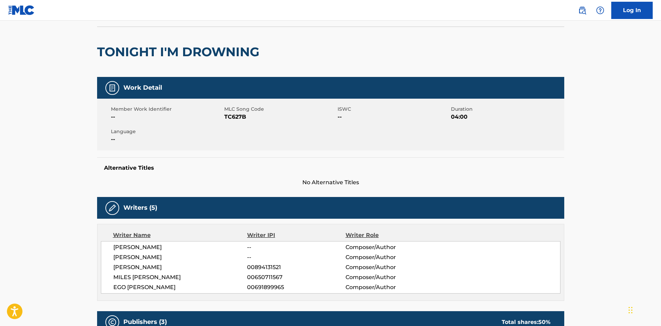
click at [163, 259] on span "[PERSON_NAME]" at bounding box center [180, 258] width 134 height 8
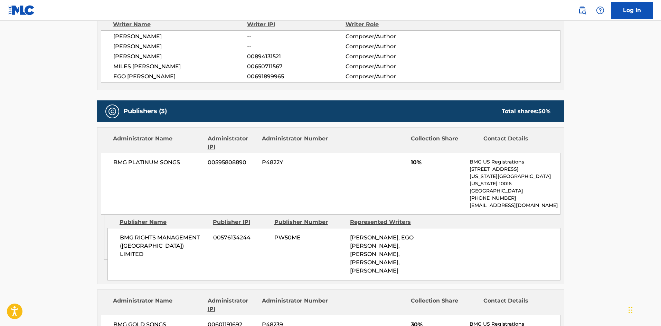
scroll to position [184, 0]
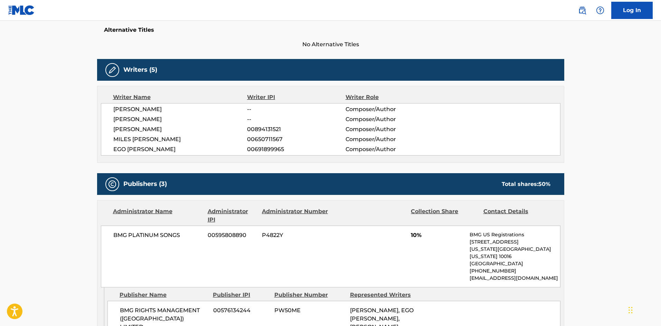
click at [160, 113] on span "[PERSON_NAME]" at bounding box center [180, 109] width 134 height 8
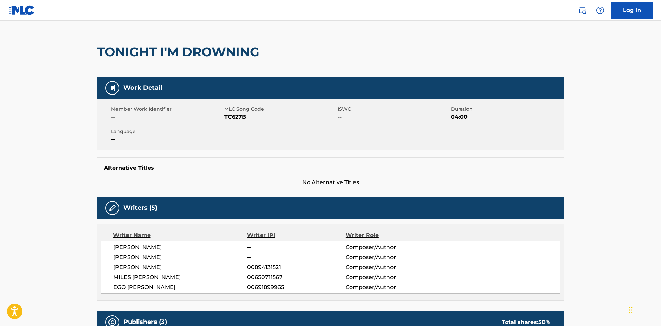
scroll to position [0, 0]
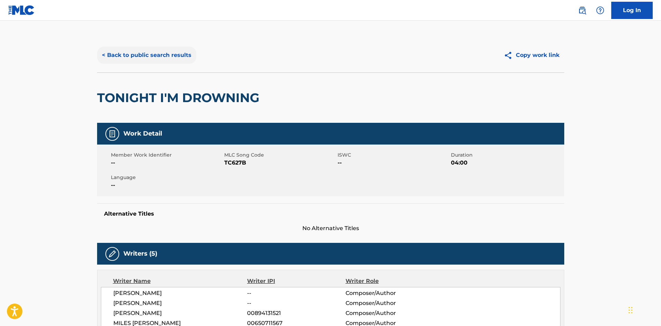
click at [152, 57] on button "< Back to public search results" at bounding box center [146, 55] width 99 height 17
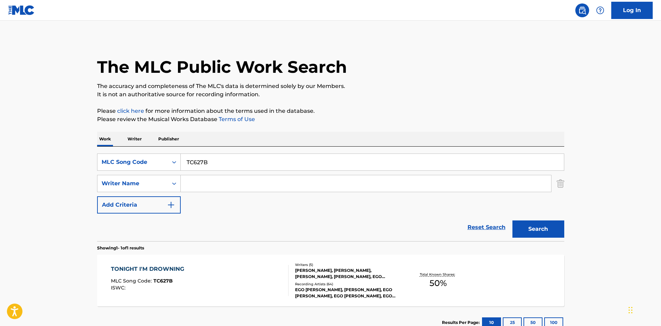
drag, startPoint x: 270, startPoint y: 169, endPoint x: 123, endPoint y: 172, distance: 147.9
click at [123, 172] on div "SearchWithCriteria4f449317-138d-465a-bc98-ac0e658f5834 MLC Song Code TC627B Sea…" at bounding box center [330, 184] width 467 height 60
paste input "HA8LQ6"
type input "HA8LQ6"
click at [511, 220] on div "Search" at bounding box center [536, 228] width 55 height 28
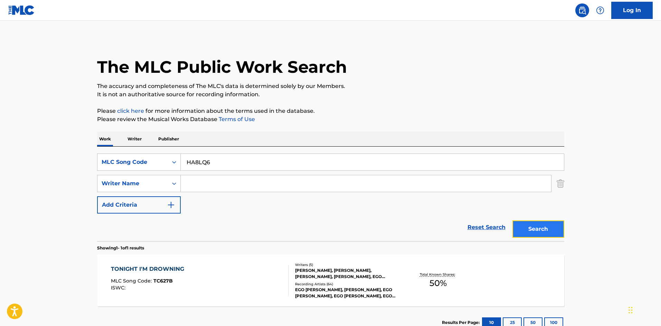
click at [540, 228] on button "Search" at bounding box center [538, 229] width 52 height 17
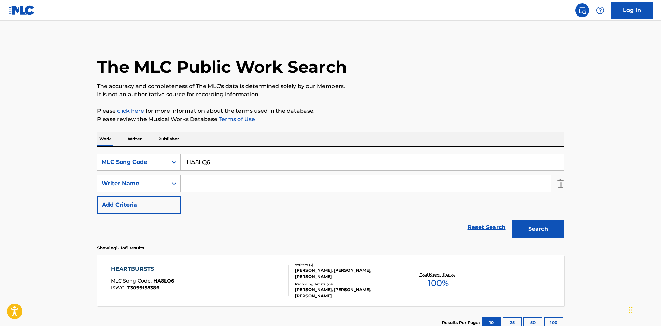
click at [328, 282] on div "Recording Artists ( 29 )" at bounding box center [347, 284] width 104 height 5
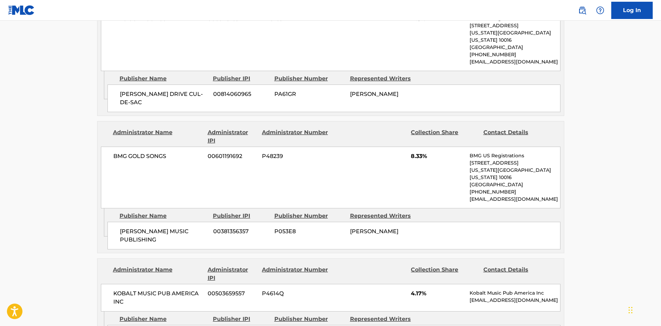
scroll to position [599, 0]
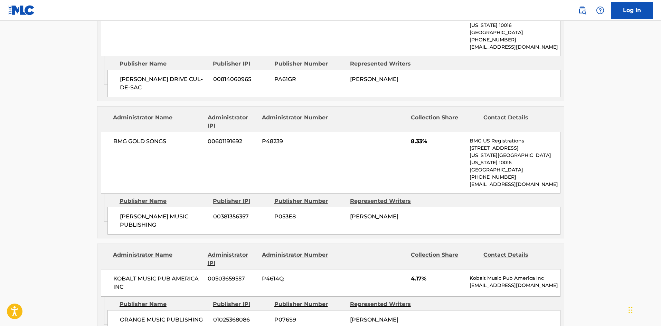
click at [132, 213] on span "[PERSON_NAME] MUSIC PUBLISHING" at bounding box center [164, 221] width 88 height 17
drag, startPoint x: 132, startPoint y: 185, endPoint x: 152, endPoint y: 183, distance: 20.1
click at [152, 213] on span "[PERSON_NAME] MUSIC PUBLISHING" at bounding box center [164, 221] width 88 height 17
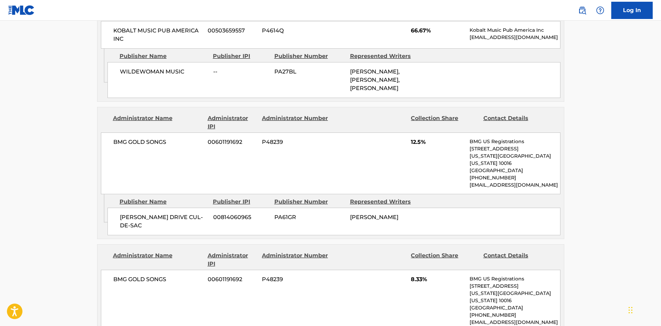
scroll to position [507, 0]
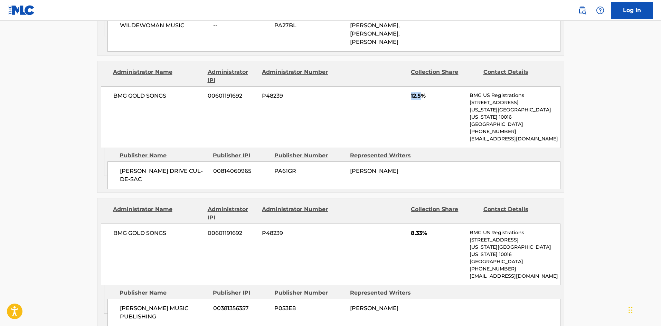
drag, startPoint x: 410, startPoint y: 79, endPoint x: 423, endPoint y: 89, distance: 16.8
click at [423, 89] on div "BMG GOLD SONGS 00601191692 P48239 12.5% BMG US Registrations [STREET_ADDRESS][U…" at bounding box center [330, 117] width 459 height 62
drag, startPoint x: 411, startPoint y: 212, endPoint x: 422, endPoint y: 210, distance: 11.2
click at [422, 229] on span "8.33%" at bounding box center [438, 233] width 54 height 8
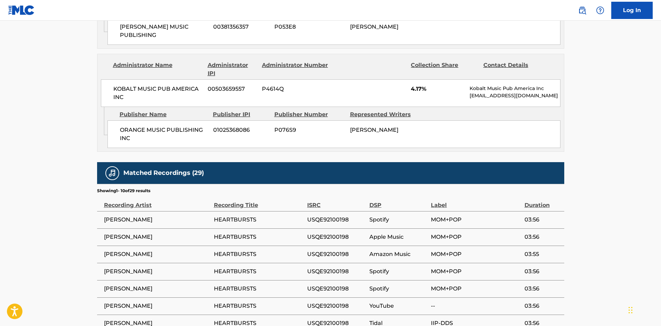
scroll to position [737, 0]
